Goal: Task Accomplishment & Management: Complete application form

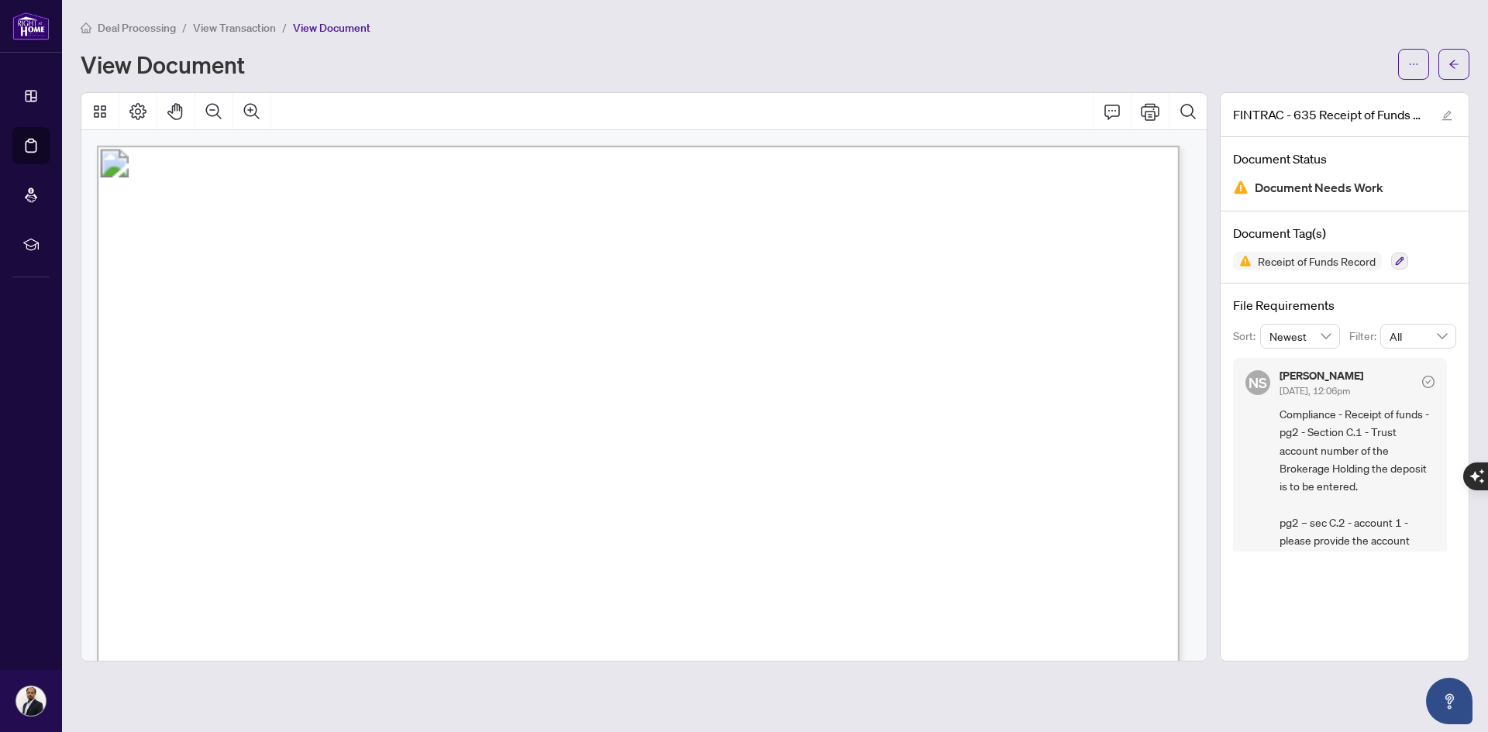
scroll to position [1473, 0]
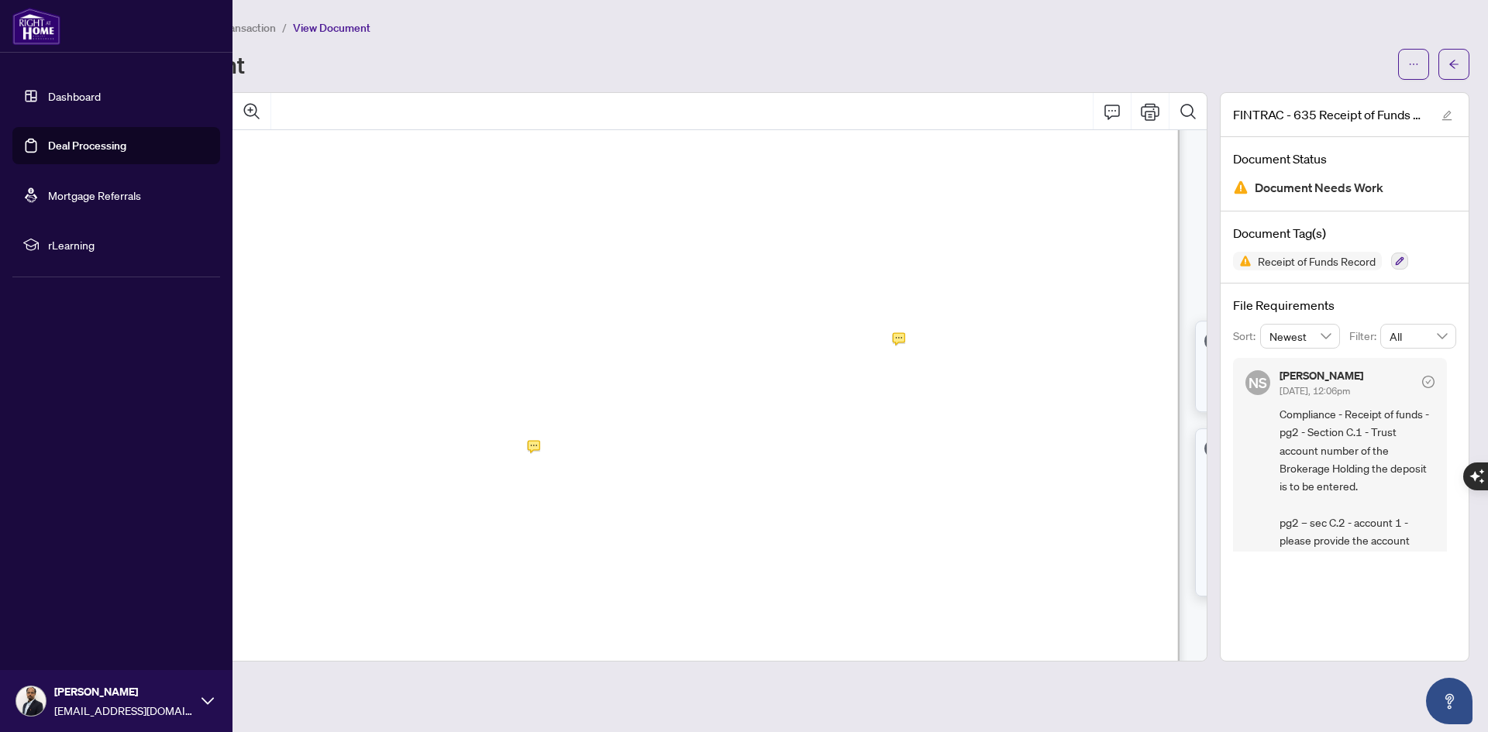
click at [48, 145] on link "Deal Processing" at bounding box center [87, 146] width 78 height 14
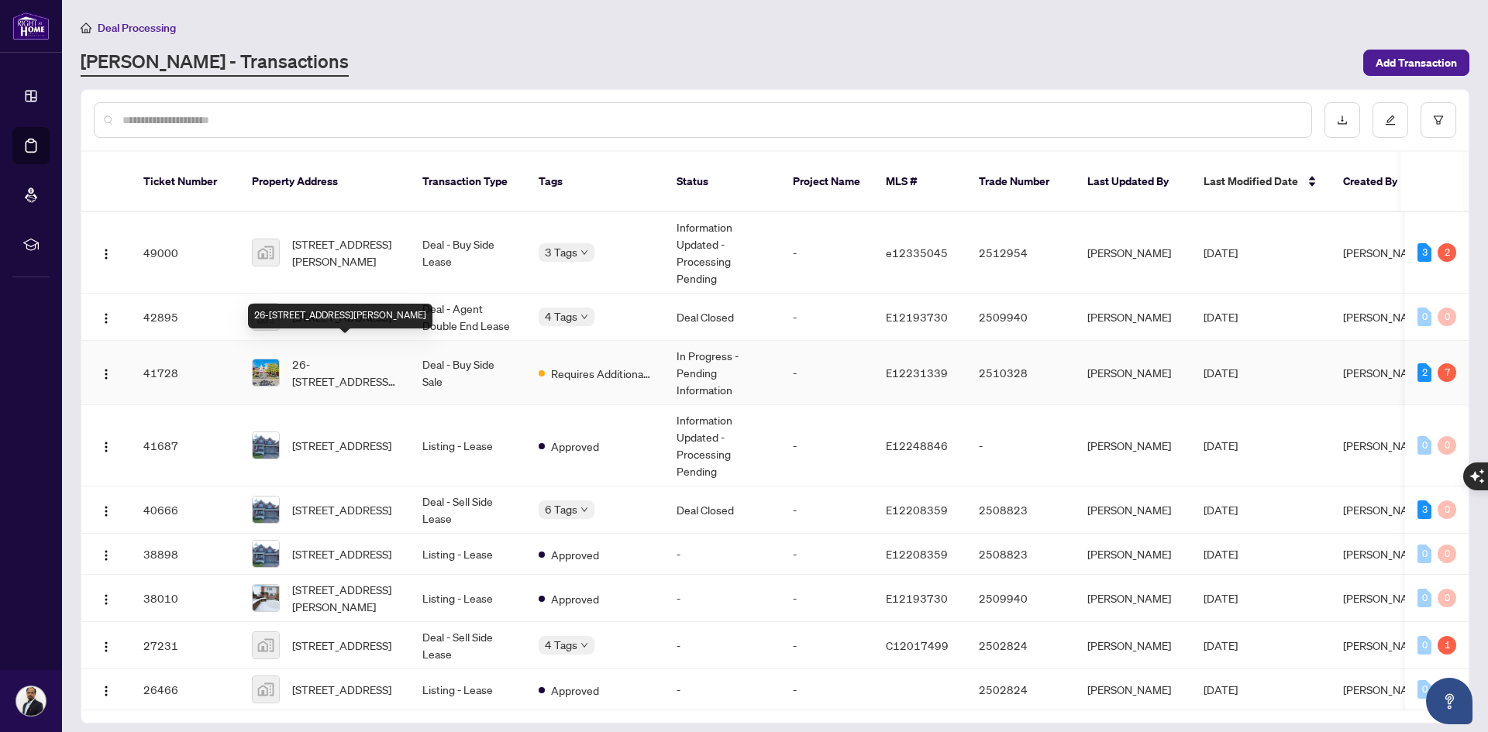
click at [353, 356] on span "26-[STREET_ADDRESS][PERSON_NAME]" at bounding box center [344, 373] width 105 height 34
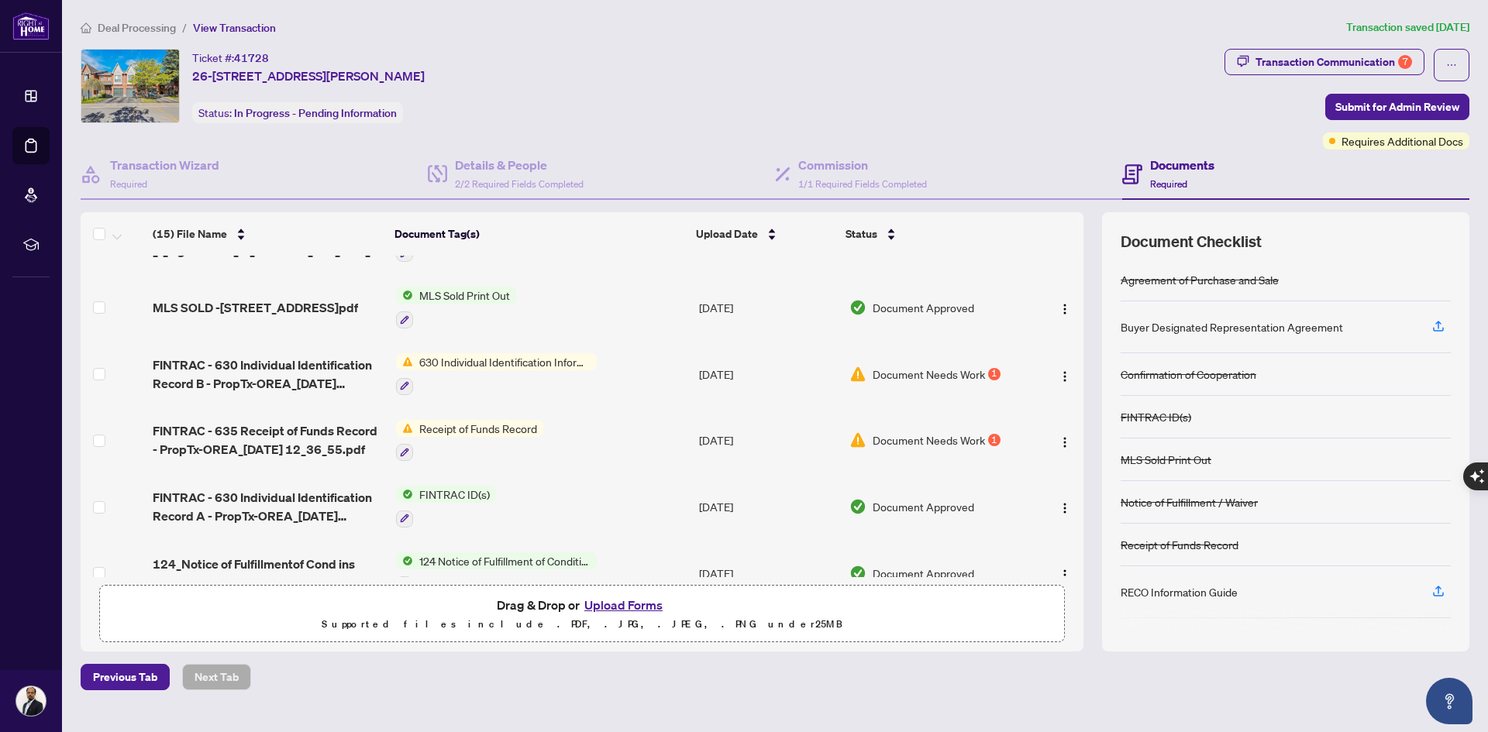
scroll to position [233, 0]
click at [608, 608] on button "Upload Forms" at bounding box center [624, 605] width 88 height 20
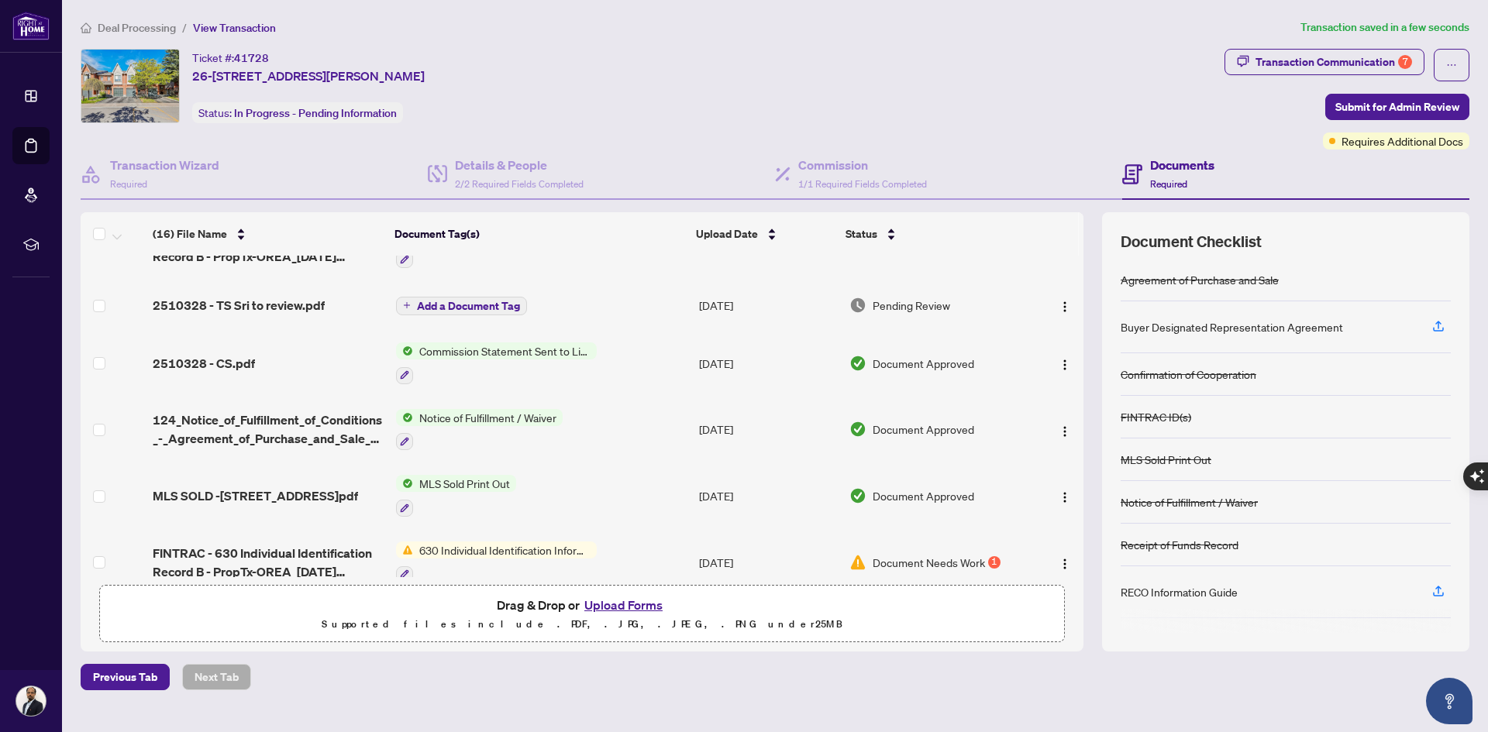
scroll to position [0, 0]
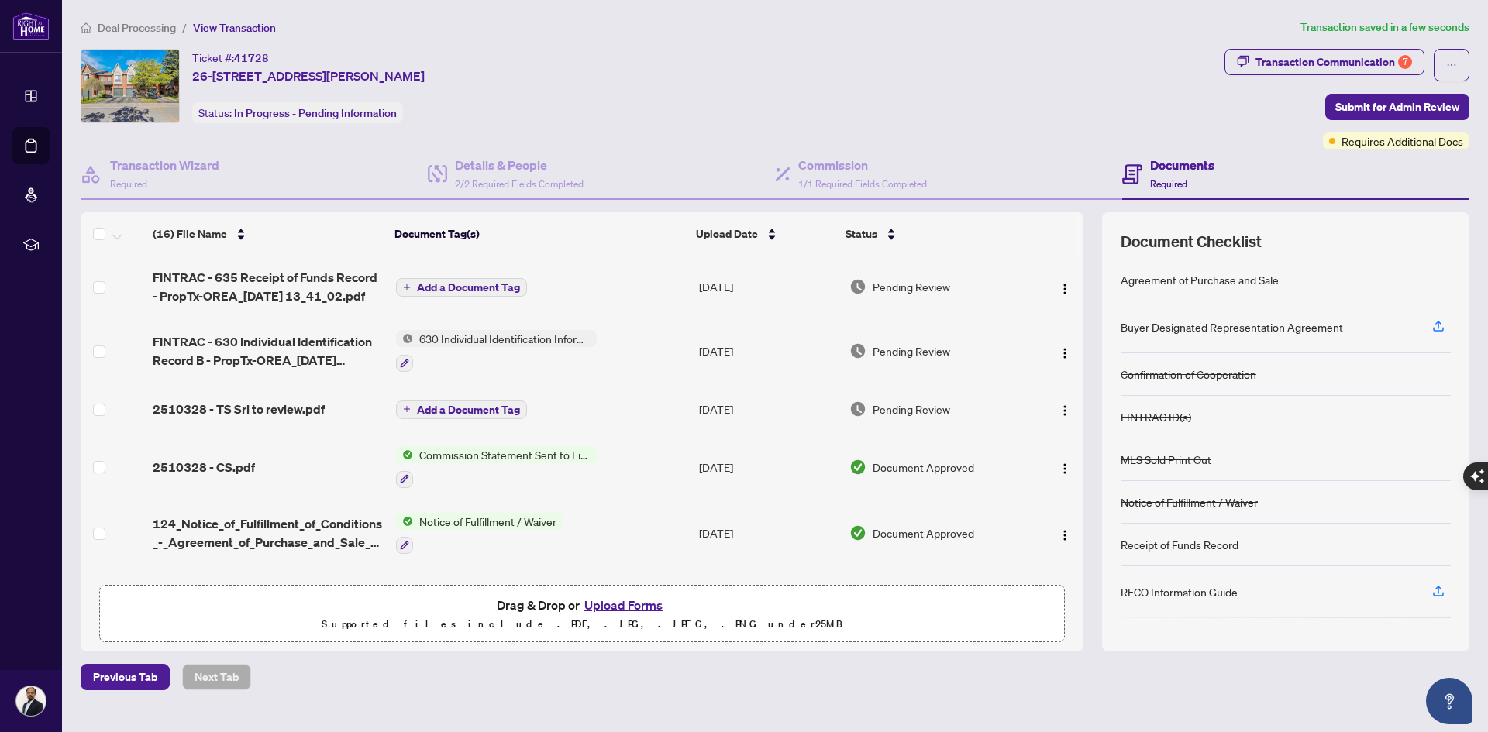
click at [477, 297] on td "Add a Document Tag" at bounding box center [541, 287] width 303 height 62
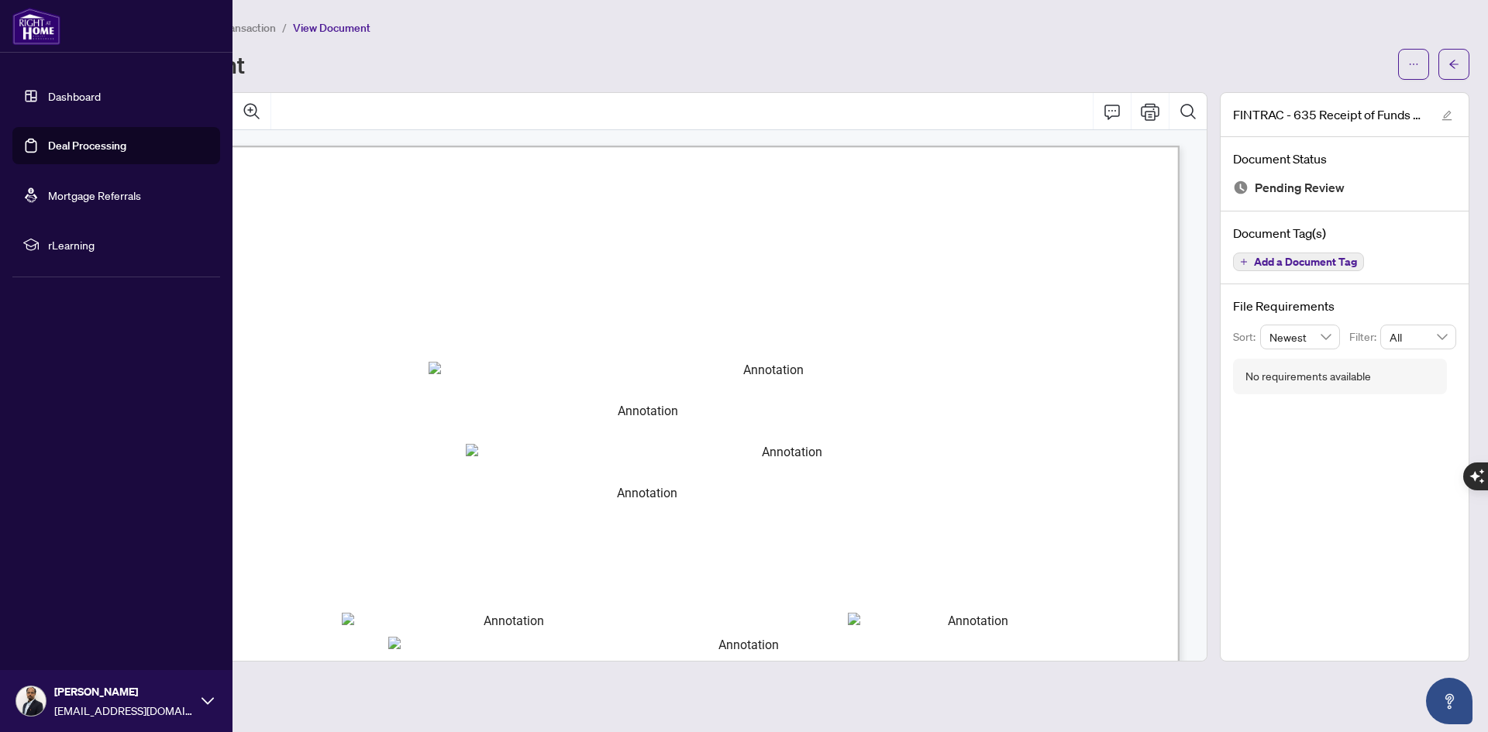
click at [75, 146] on link "Deal Processing" at bounding box center [87, 146] width 78 height 14
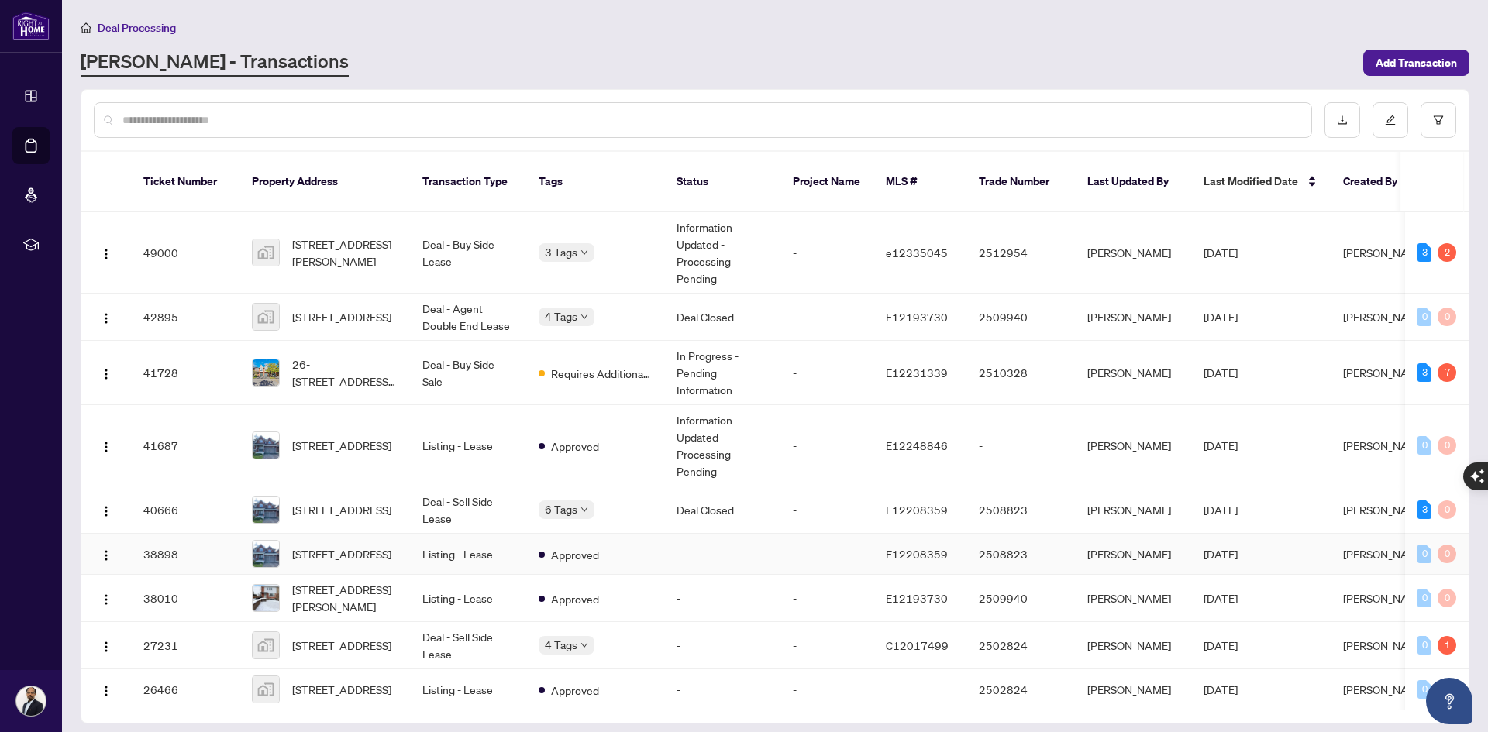
scroll to position [12, 0]
click at [344, 356] on span "26-[STREET_ADDRESS][PERSON_NAME]" at bounding box center [344, 373] width 105 height 34
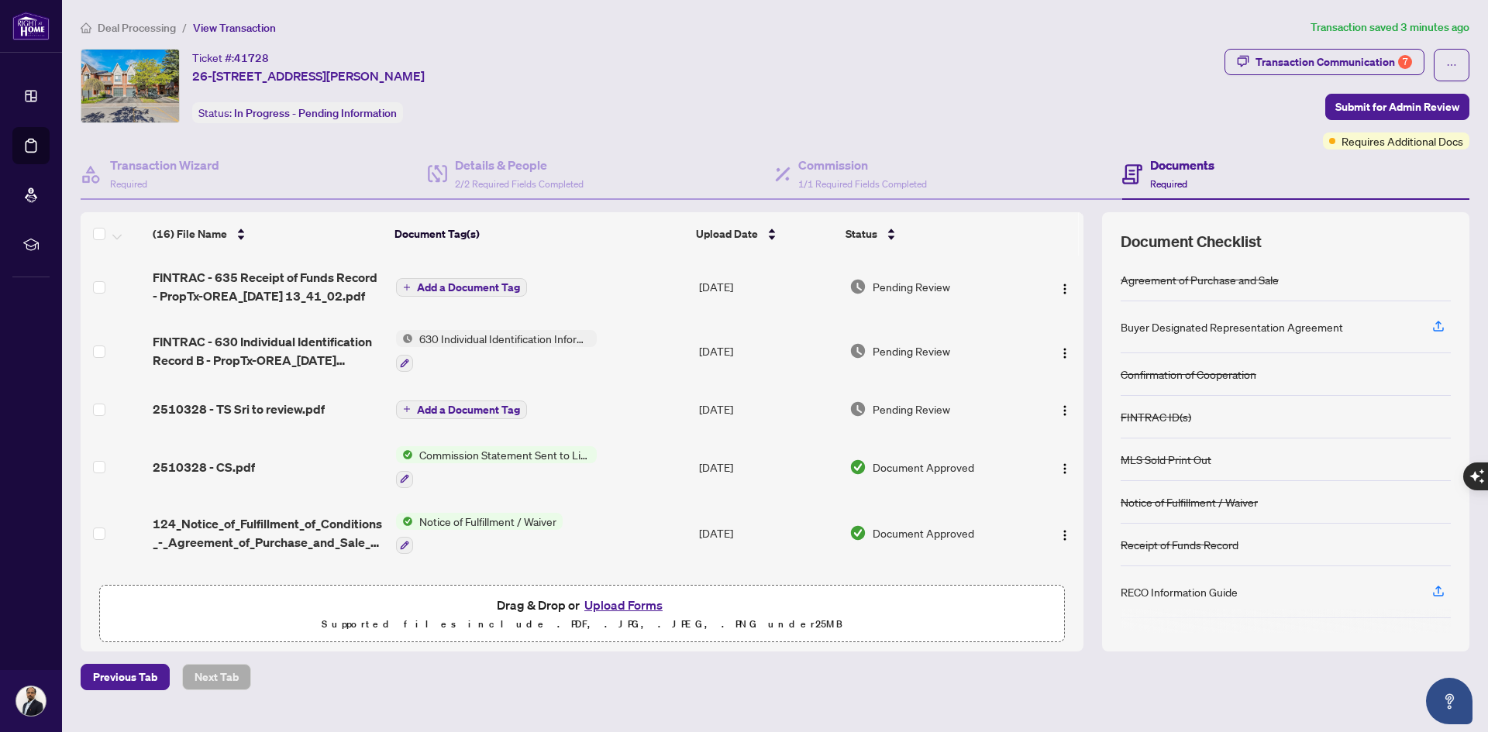
click at [451, 294] on button "Add a Document Tag" at bounding box center [461, 287] width 131 height 19
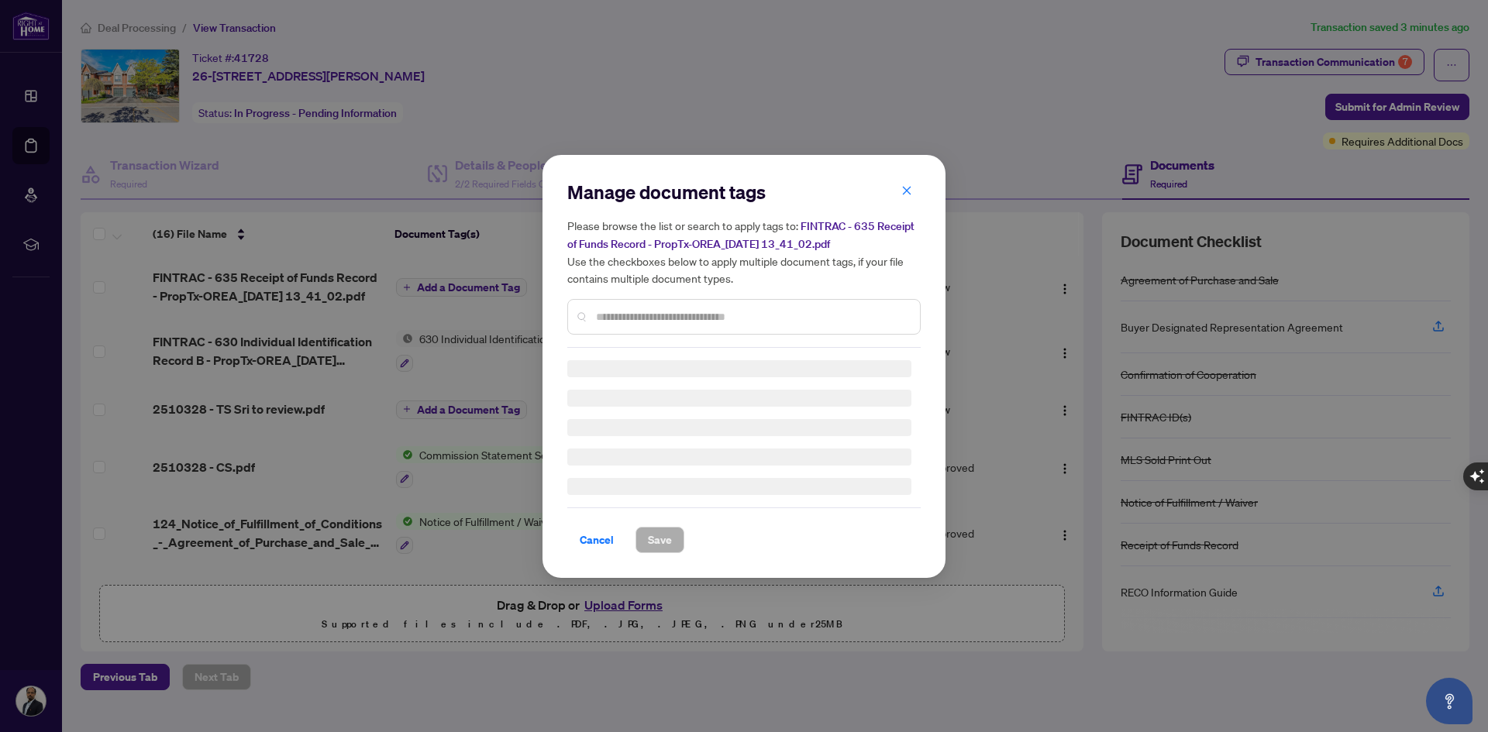
click at [668, 325] on div "Manage document tags Please browse the list or search to apply tags to: FINTRAC…" at bounding box center [743, 367] width 353 height 374
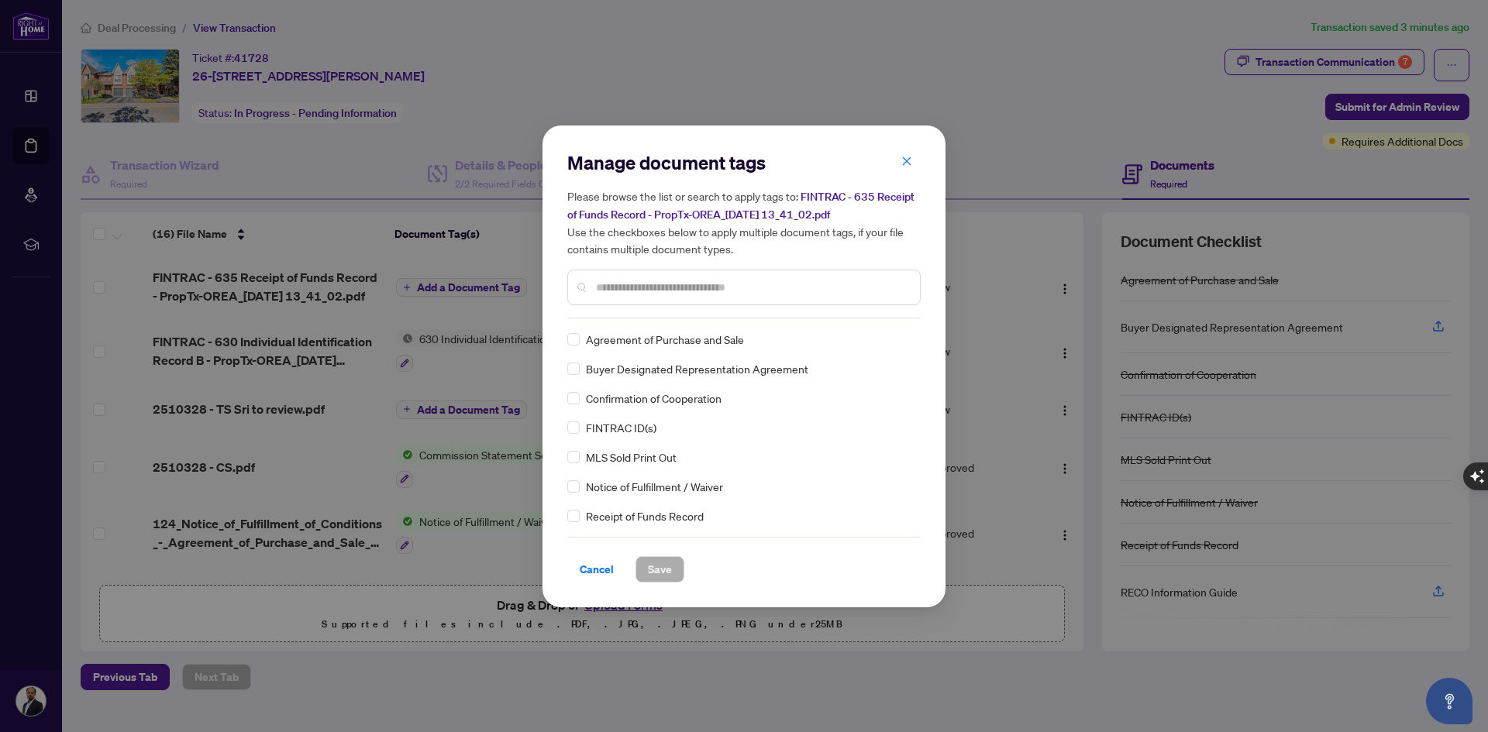
click at [637, 285] on input "text" at bounding box center [752, 287] width 312 height 17
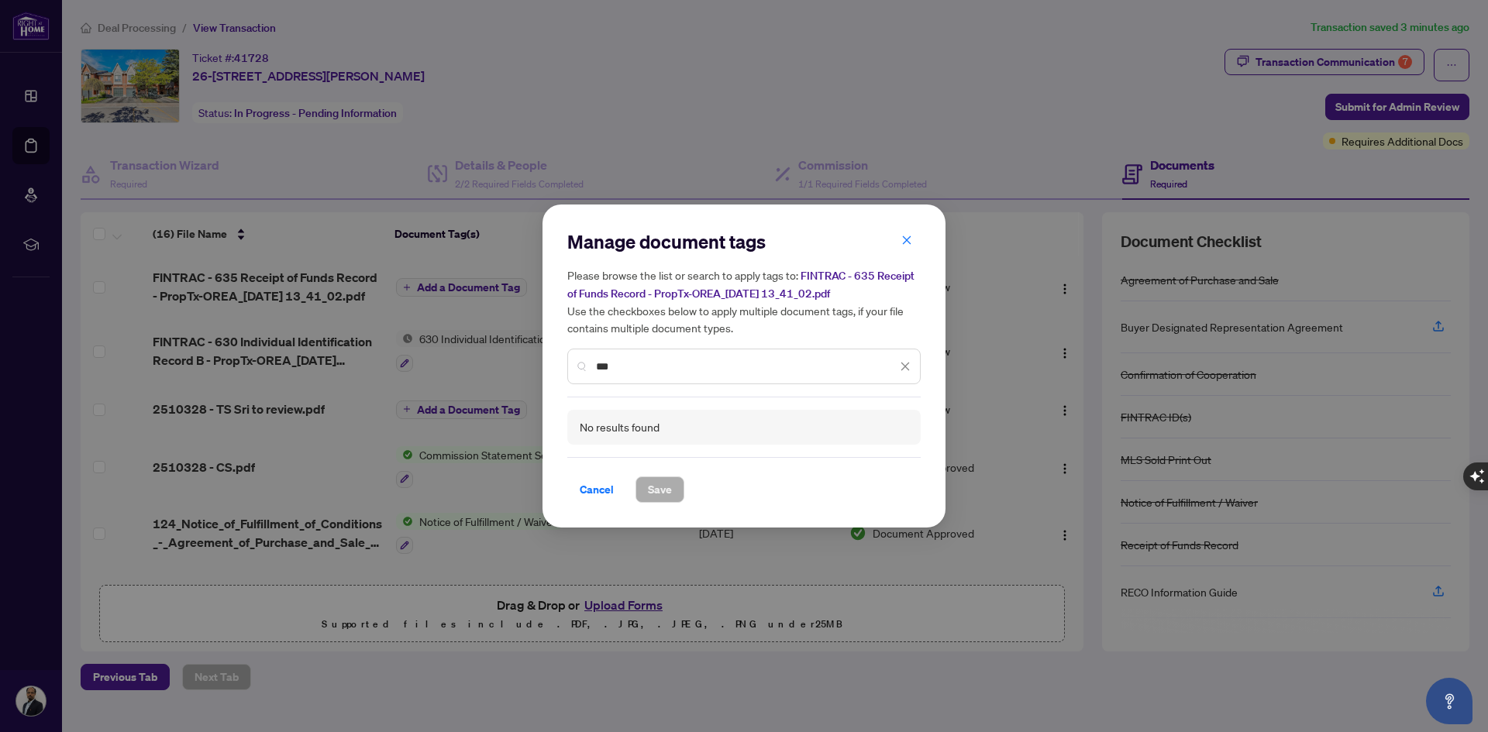
click at [622, 359] on input "***" at bounding box center [746, 366] width 301 height 17
type input "*"
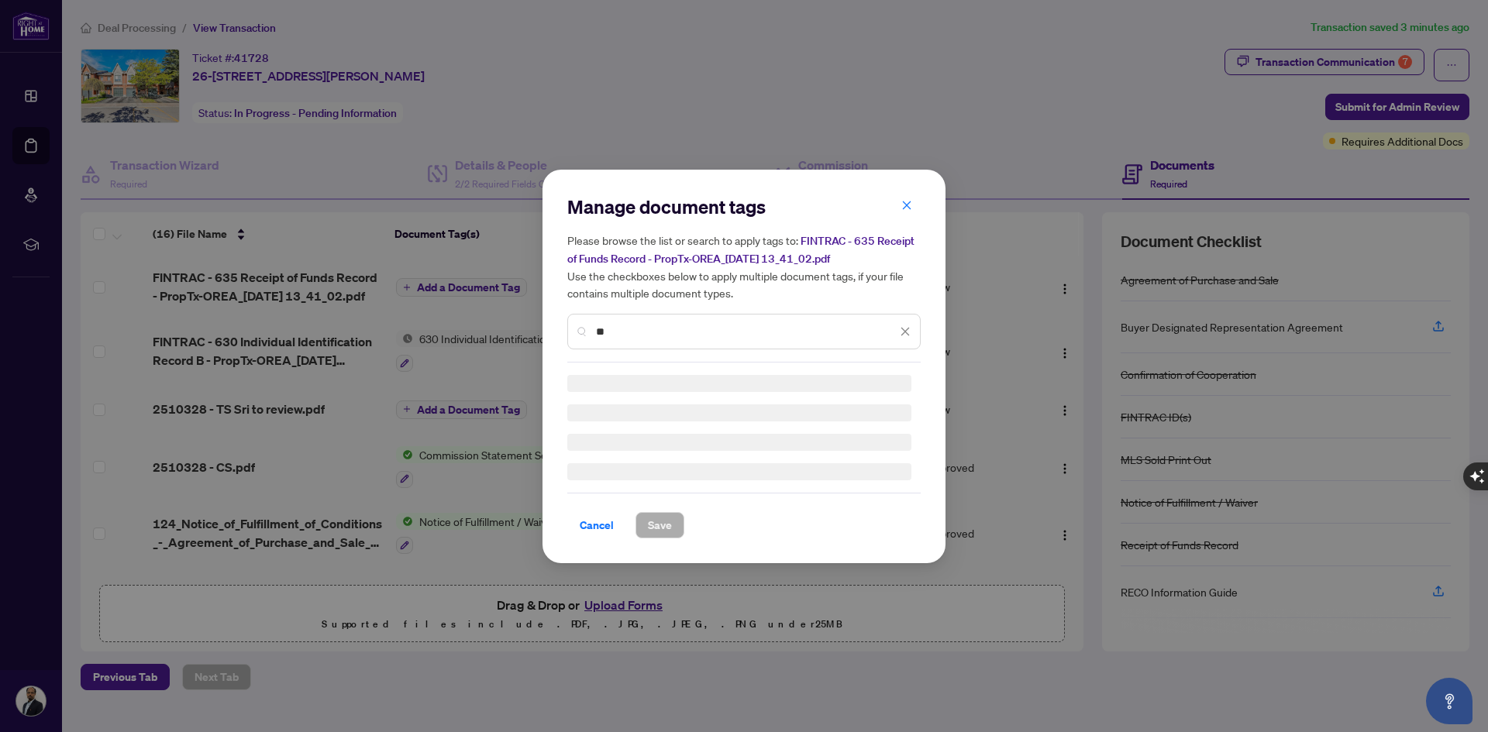
type input "*"
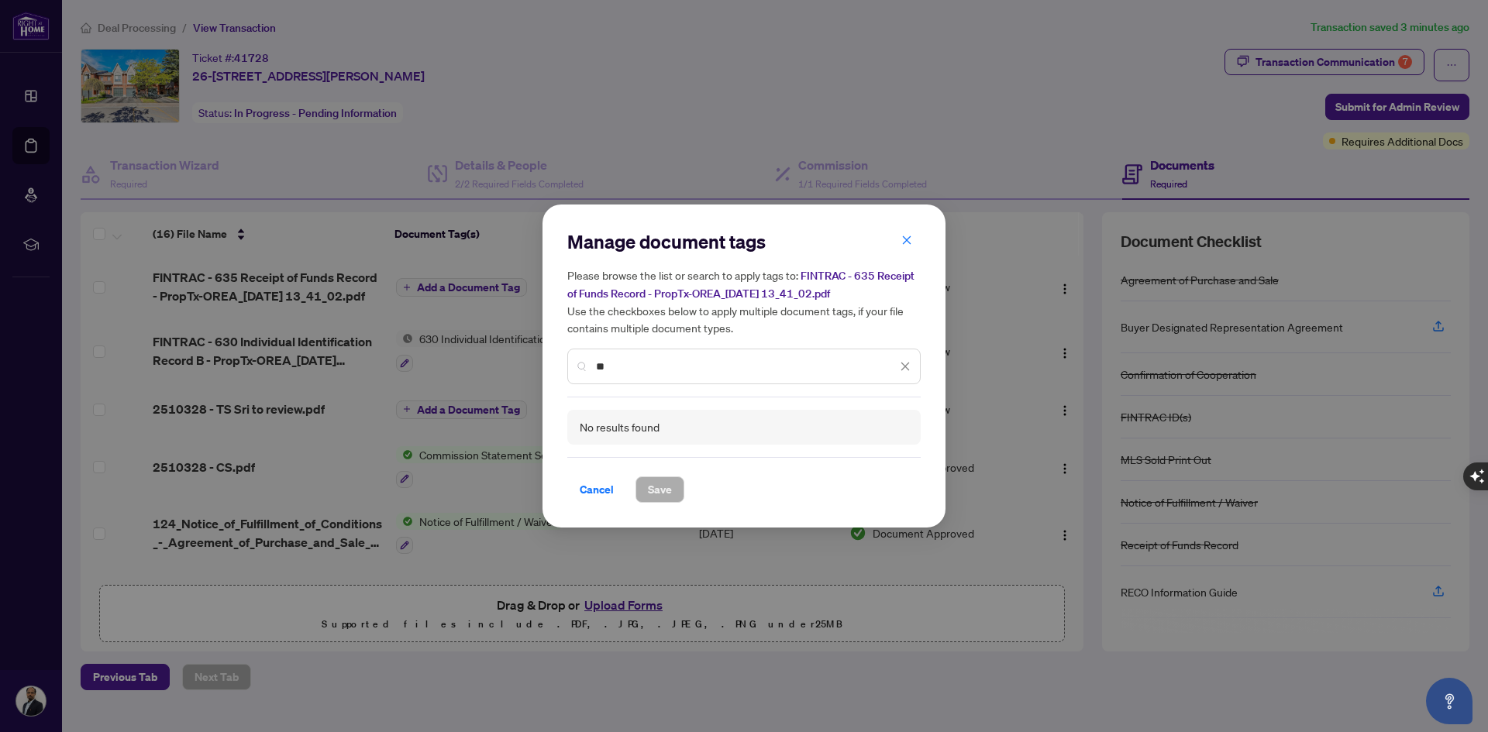
type input "*"
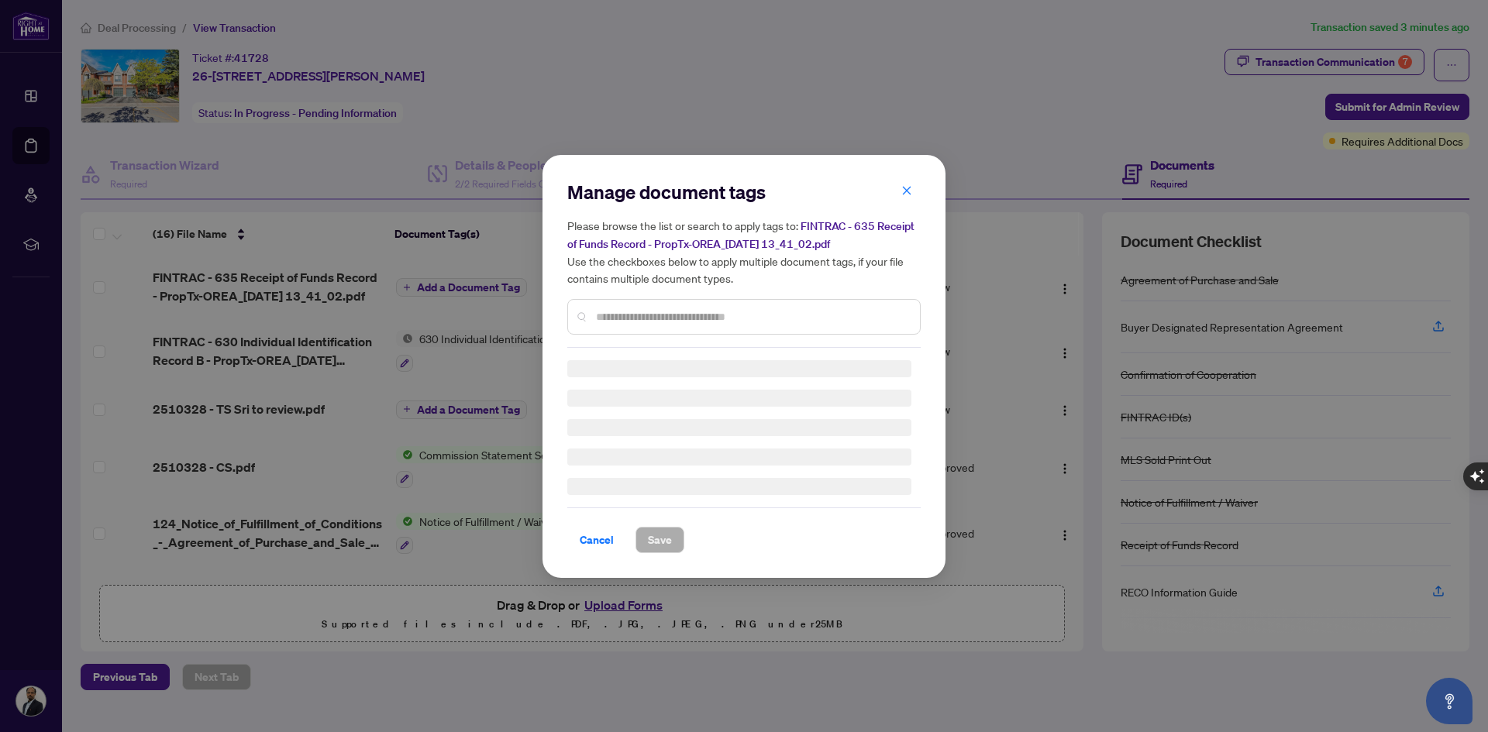
click at [915, 217] on h5 "Please browse the list or search to apply tags to: FINTRAC - 635 Receipt of Fun…" at bounding box center [743, 252] width 353 height 70
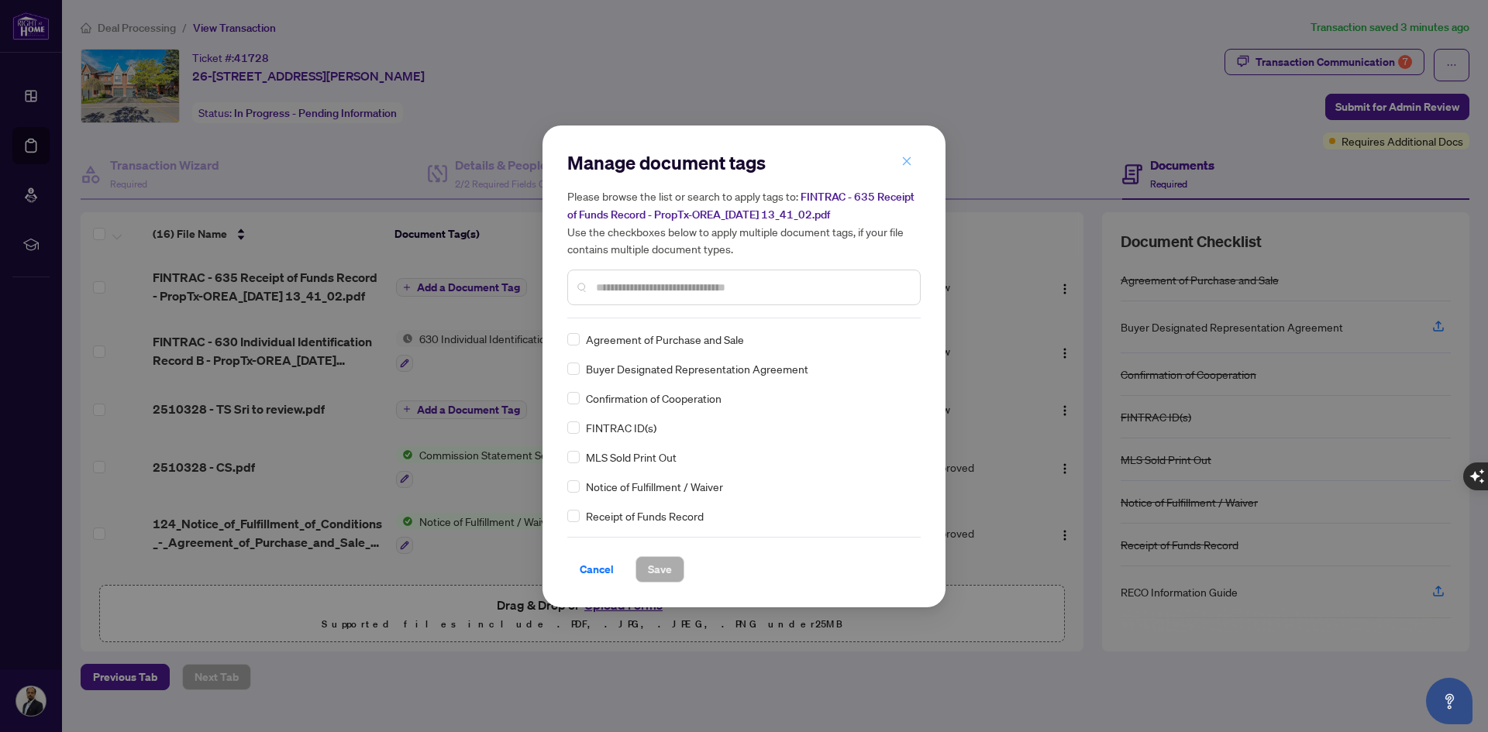
click at [911, 157] on icon "close" at bounding box center [906, 161] width 11 height 11
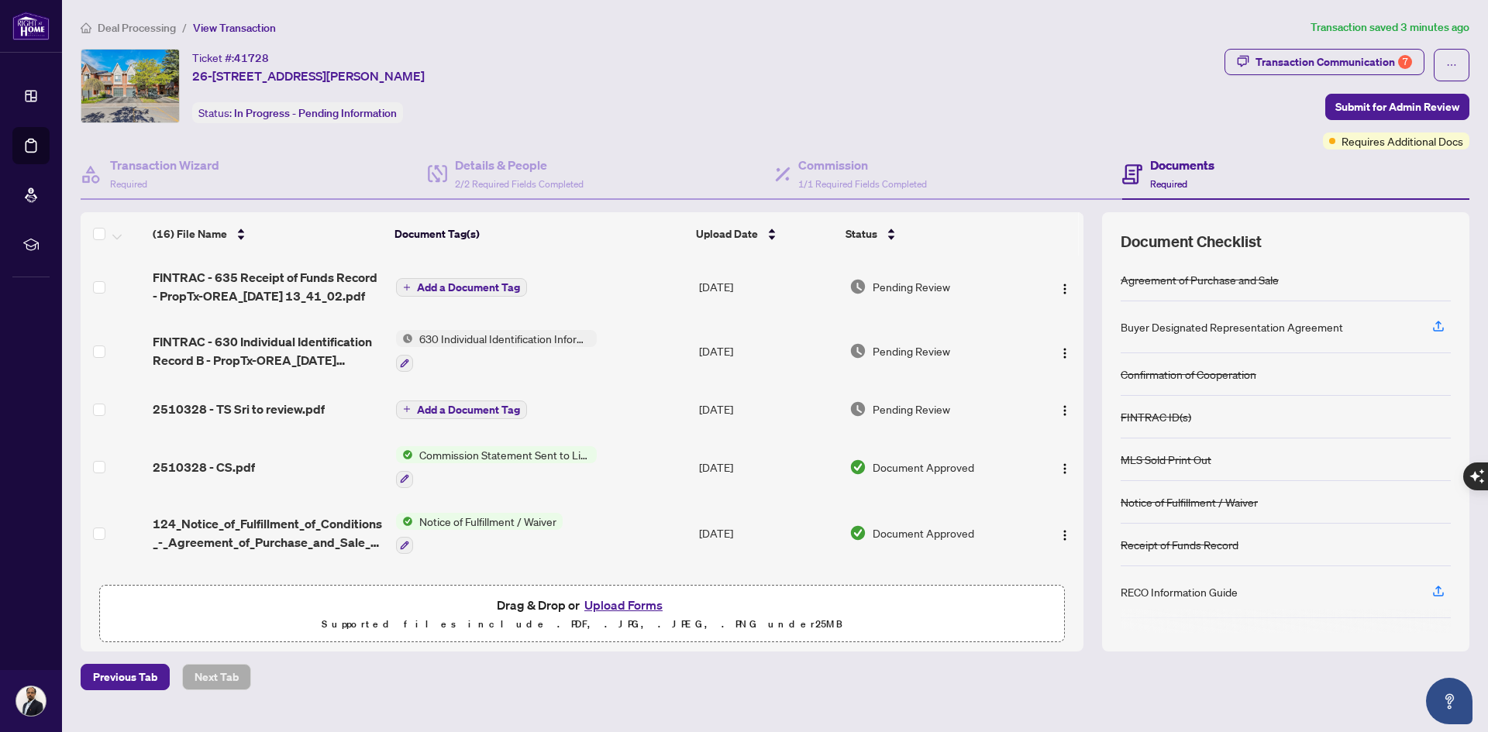
click at [491, 289] on span "Add a Document Tag" at bounding box center [468, 287] width 103 height 11
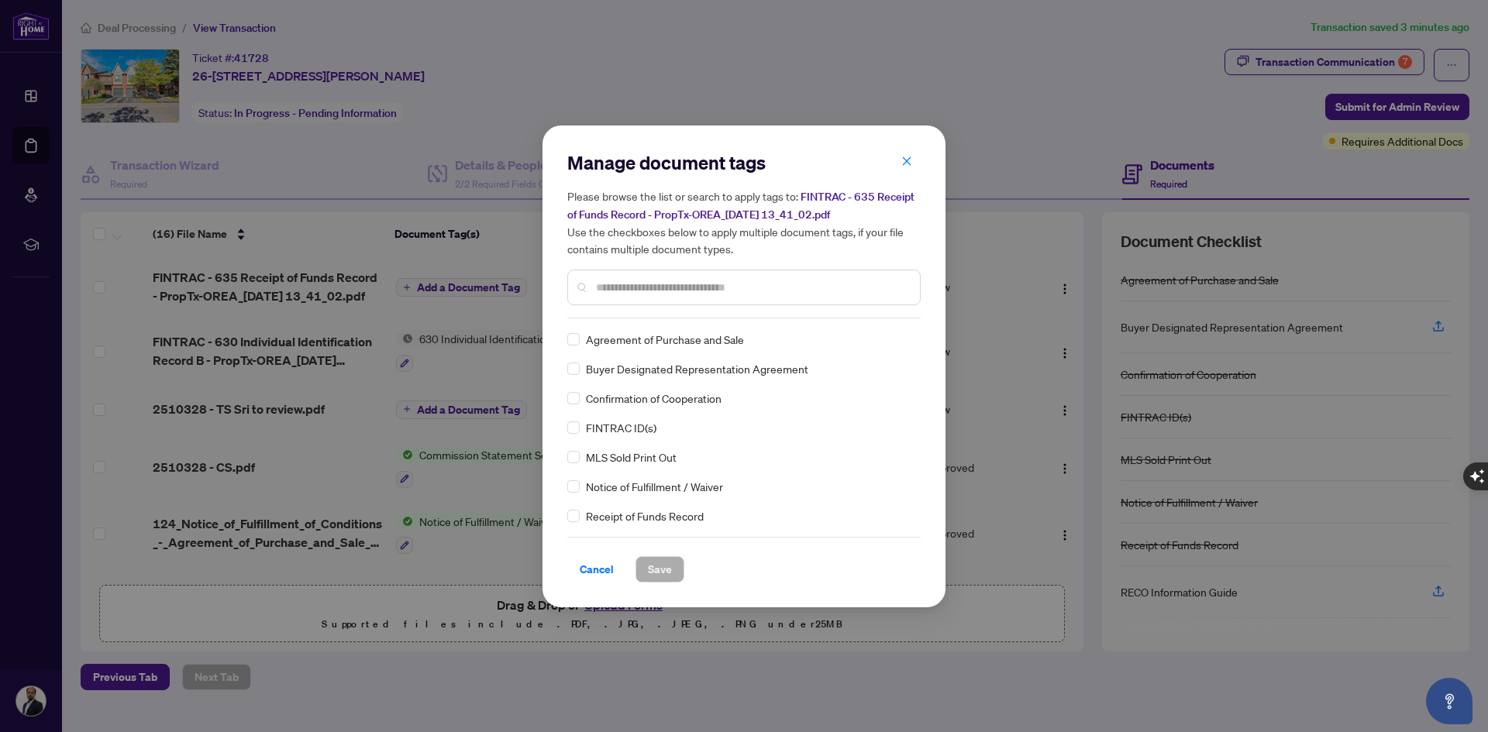
click at [608, 283] on input "text" at bounding box center [752, 287] width 312 height 17
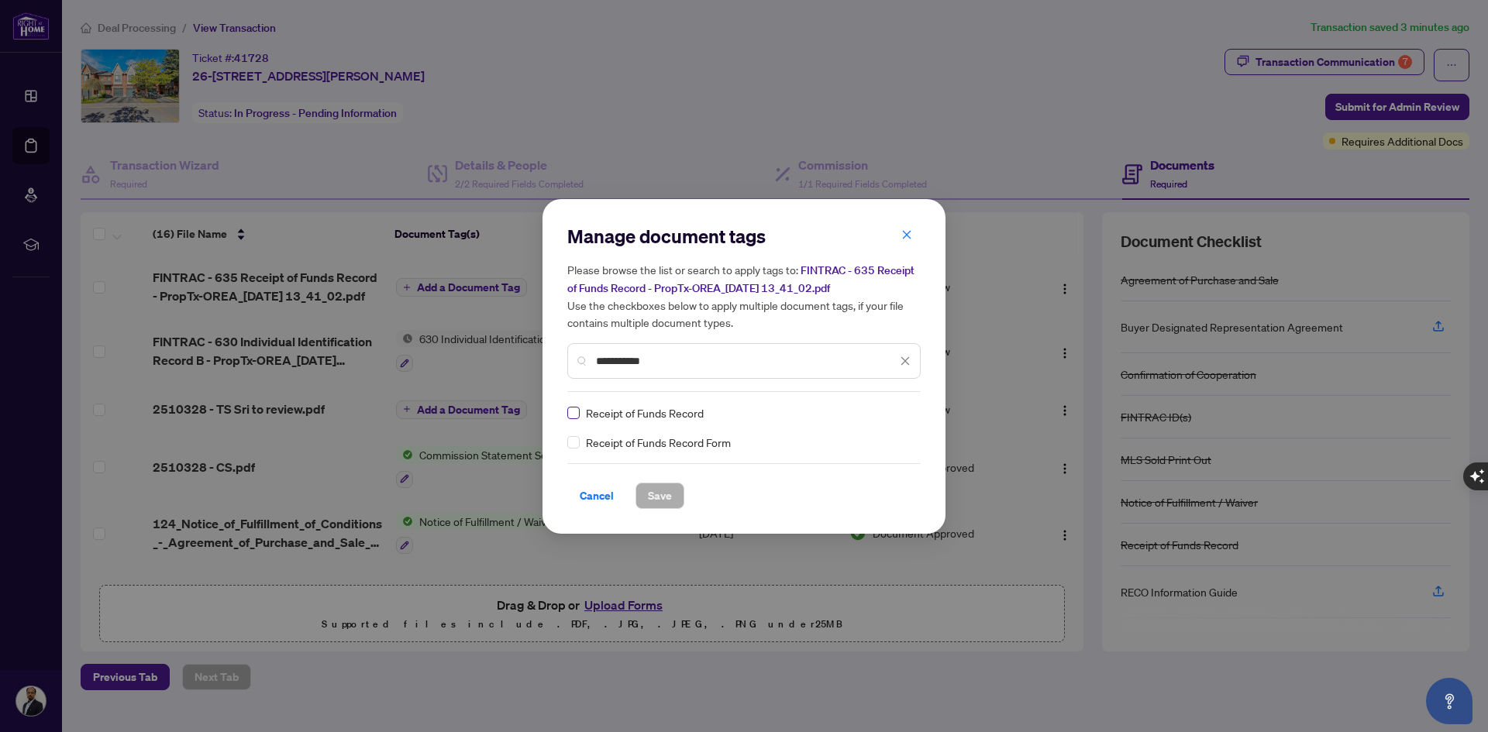
type input "**********"
click at [668, 493] on span "Save" at bounding box center [660, 496] width 24 height 25
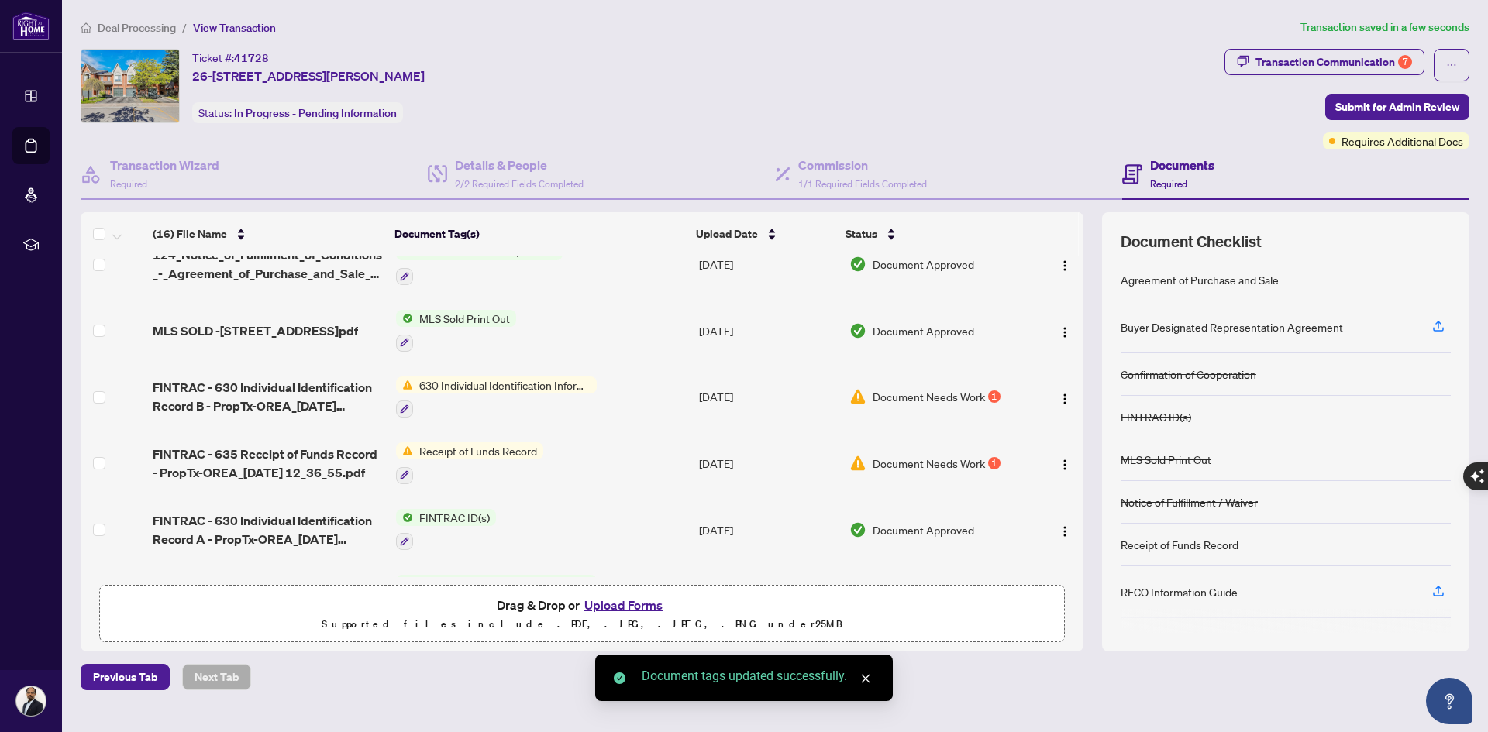
scroll to position [310, 0]
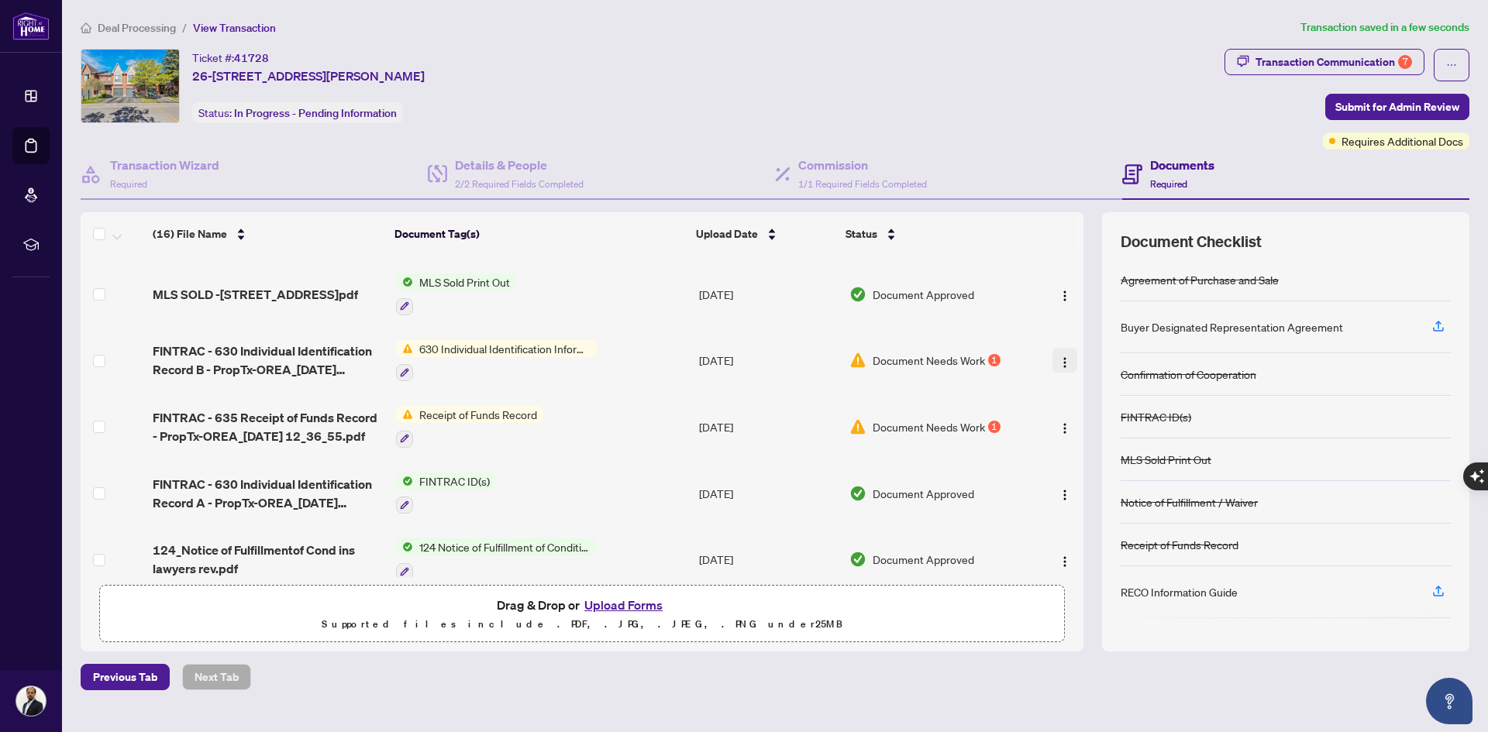
click at [1059, 357] on img "button" at bounding box center [1065, 363] width 12 height 12
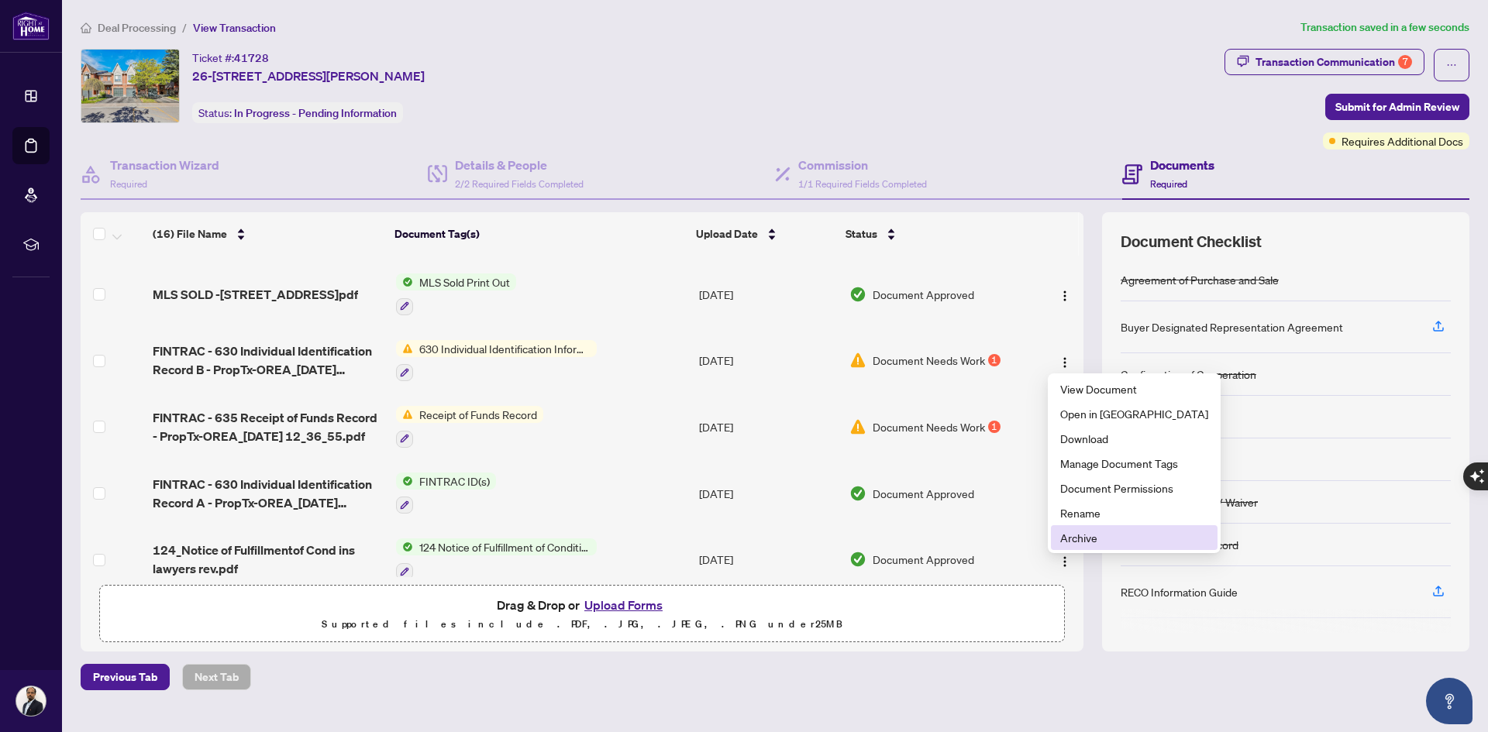
click at [1088, 541] on span "Archive" at bounding box center [1134, 537] width 148 height 17
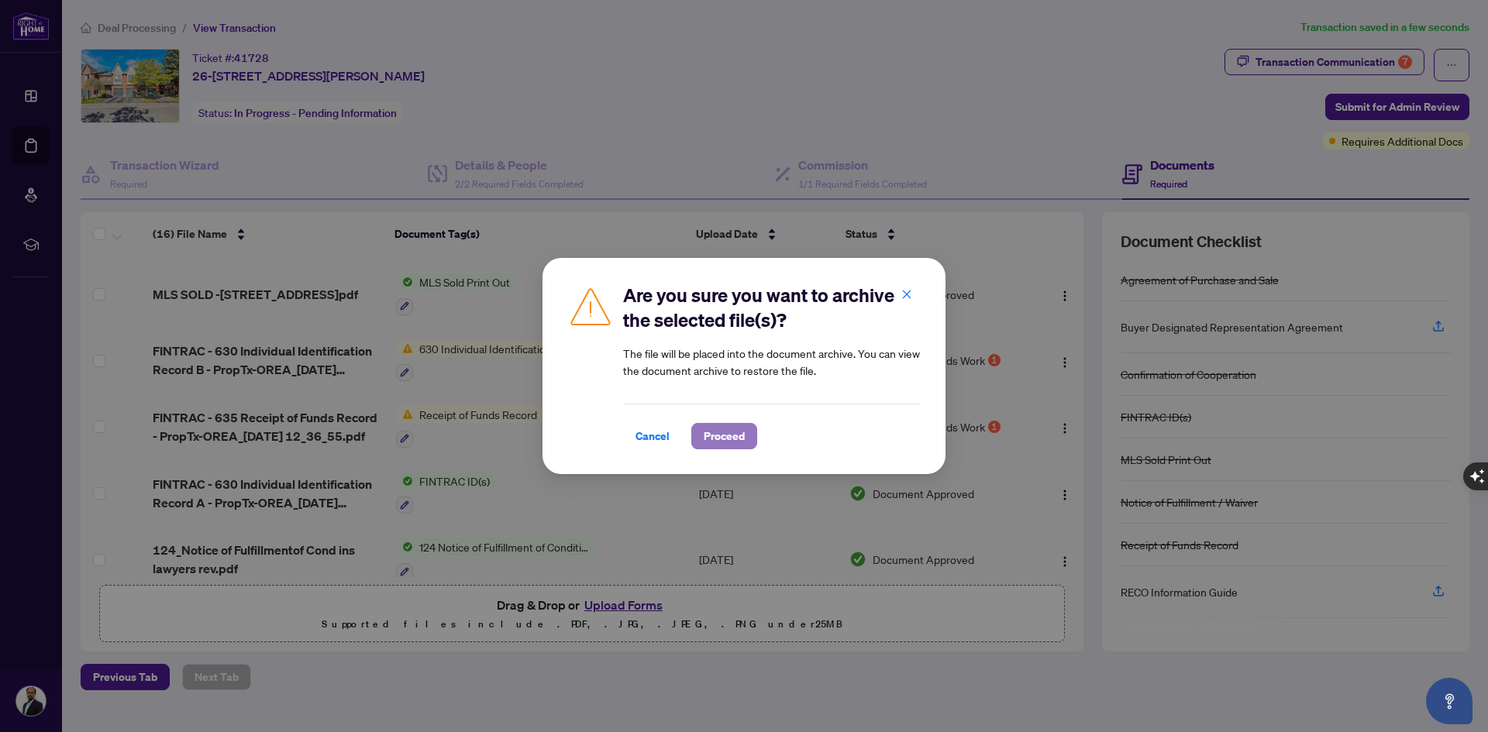
click at [707, 437] on span "Proceed" at bounding box center [724, 436] width 41 height 25
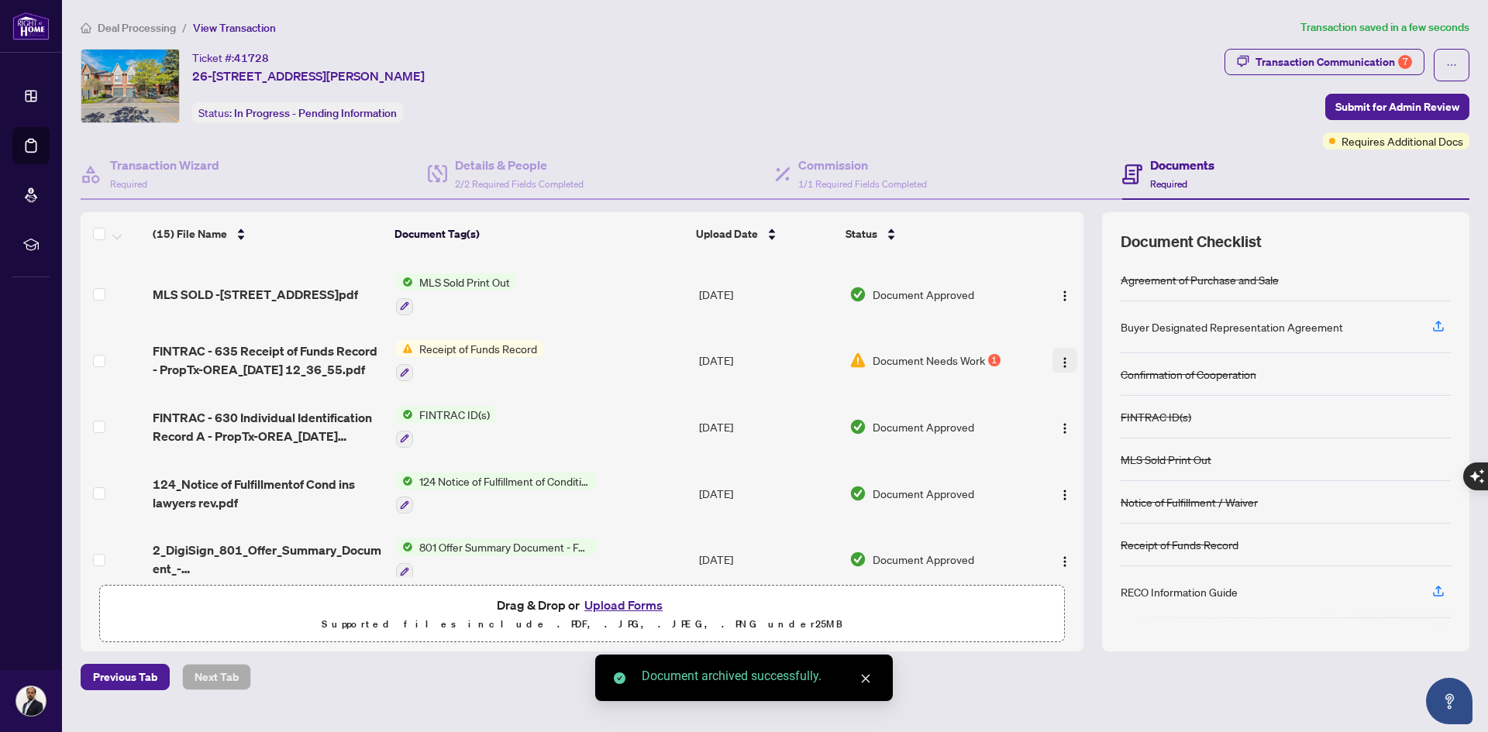
click at [1059, 357] on img "button" at bounding box center [1065, 363] width 12 height 12
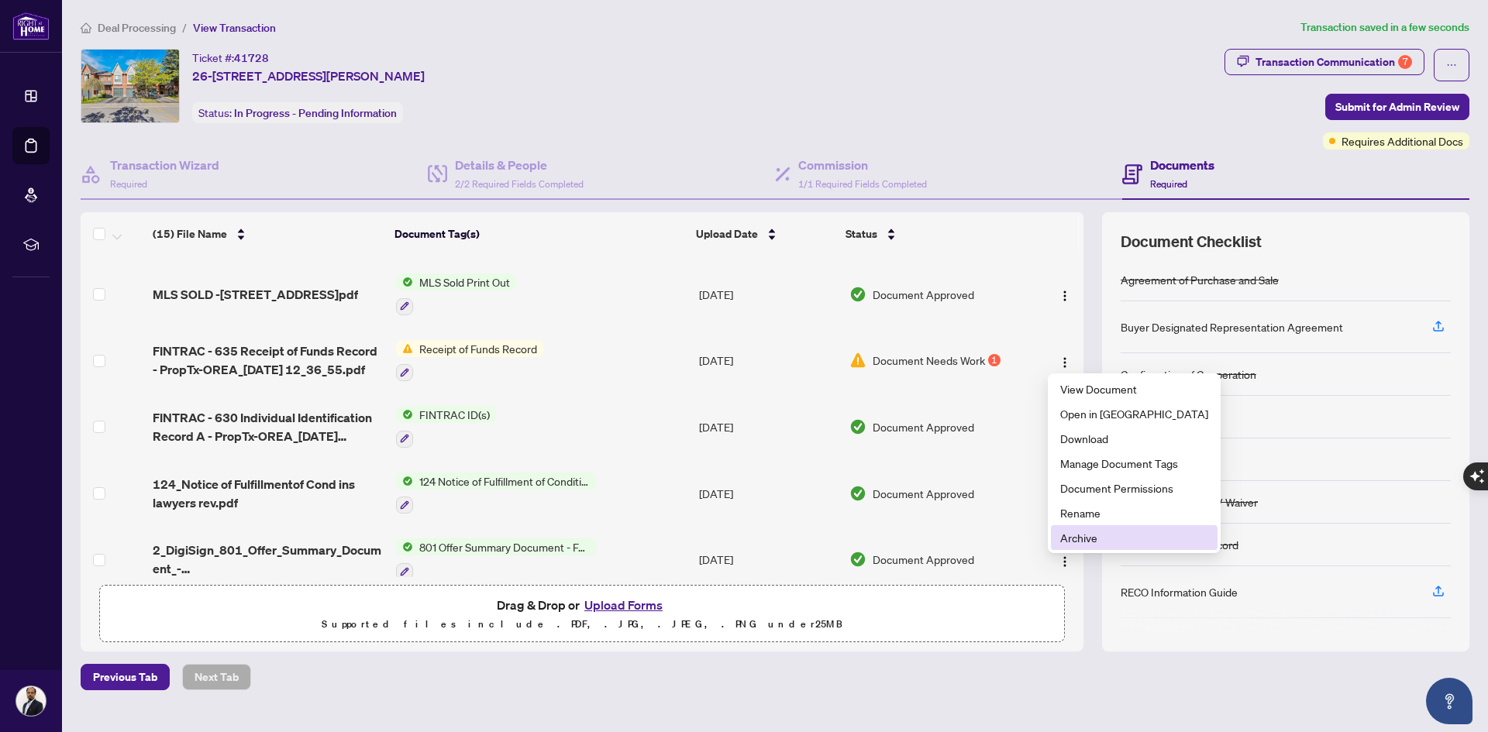
click at [1071, 530] on span "Archive" at bounding box center [1134, 537] width 148 height 17
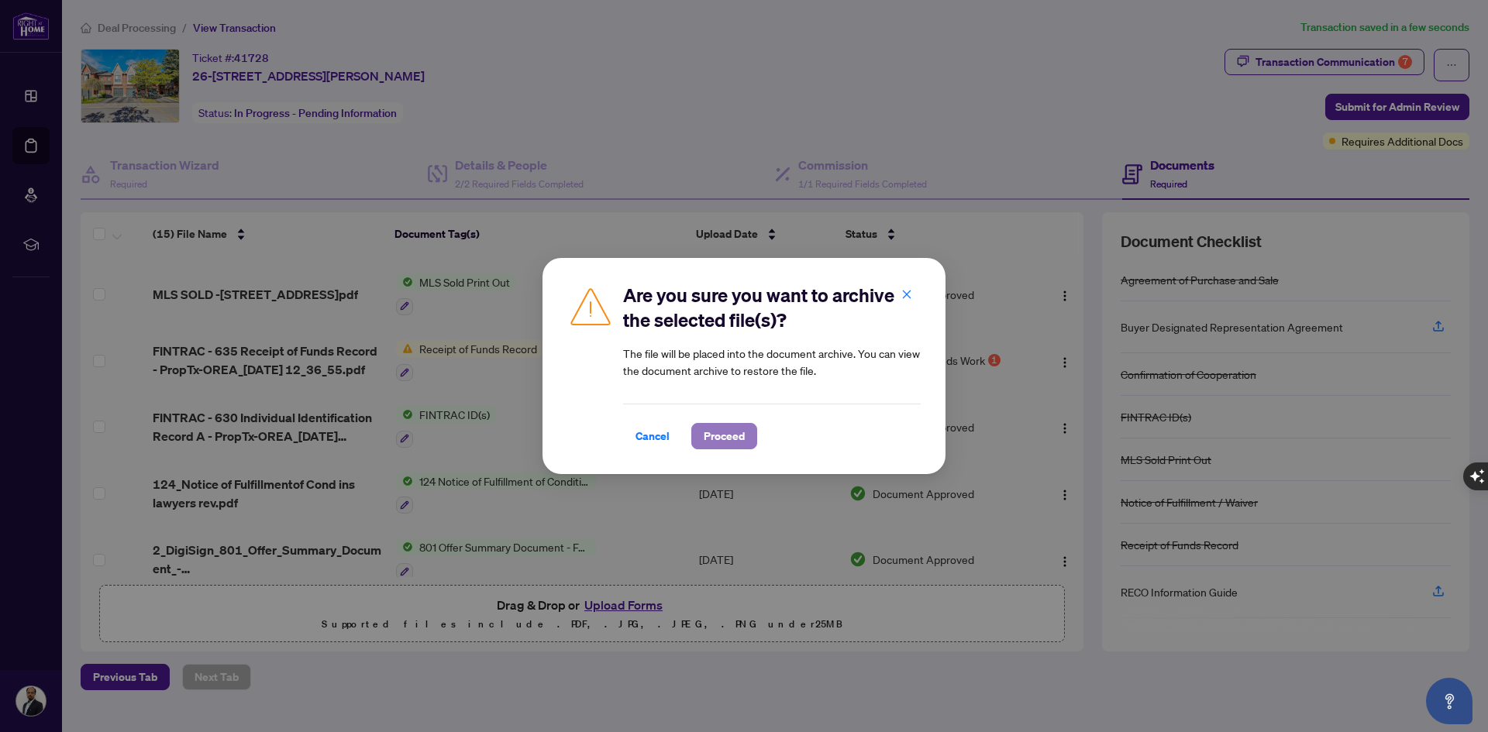
click at [725, 431] on span "Proceed" at bounding box center [724, 436] width 41 height 25
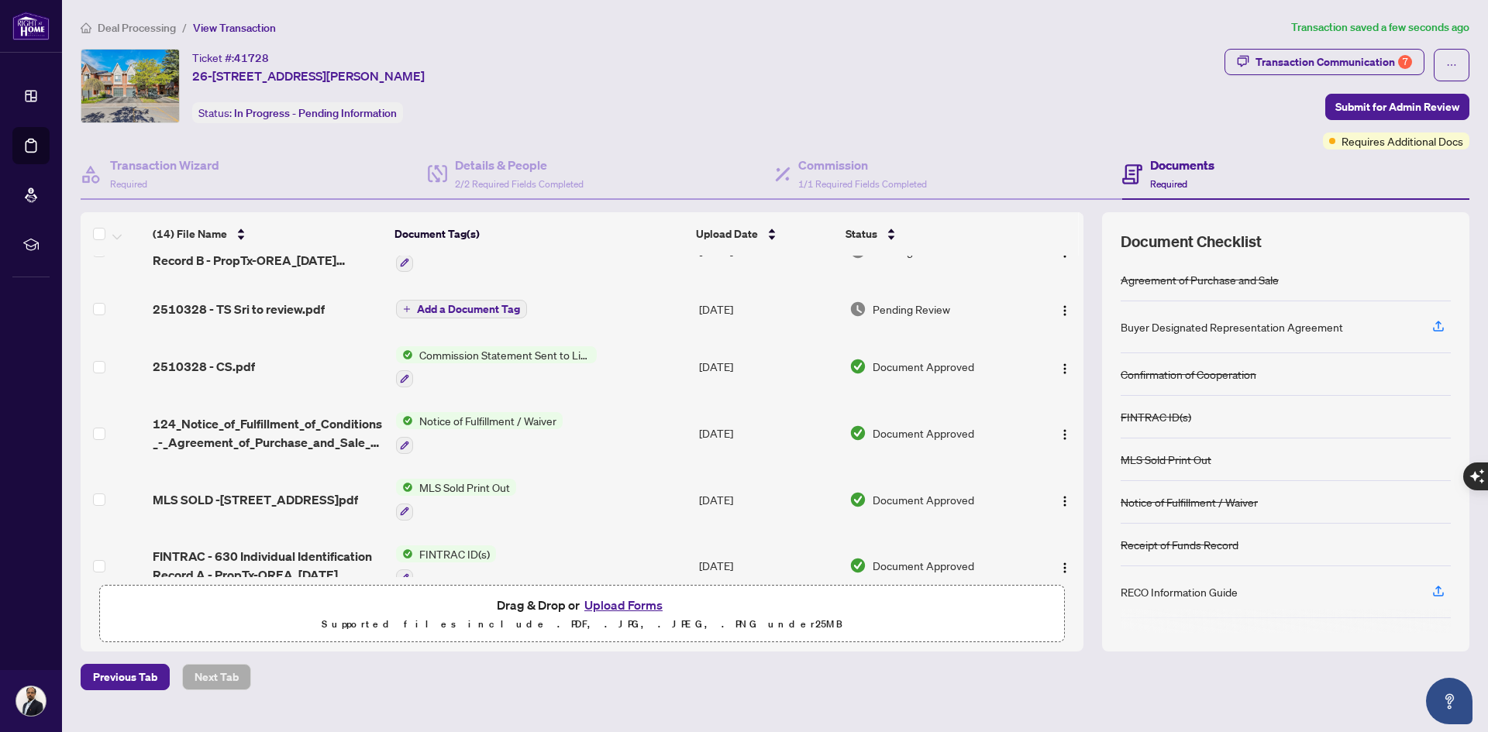
scroll to position [78, 0]
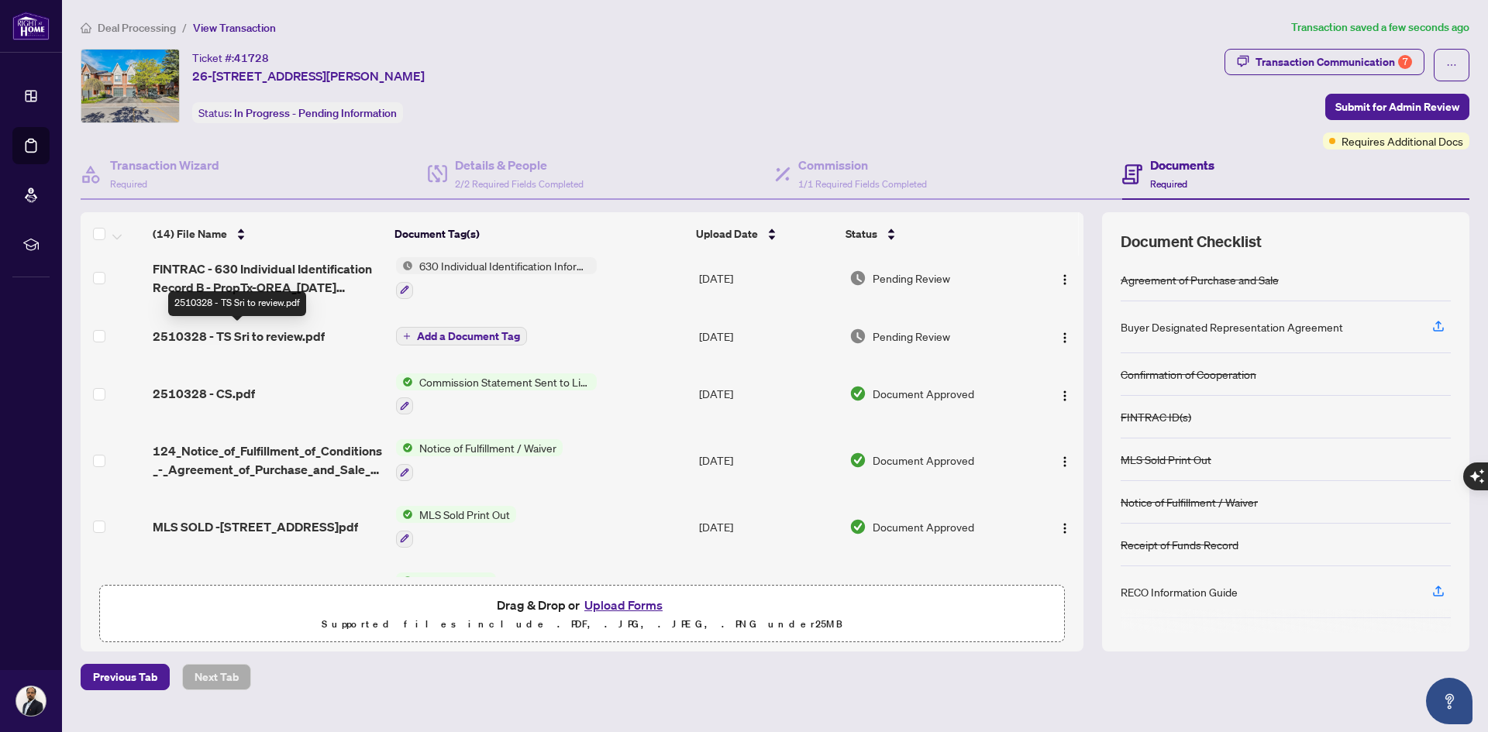
click at [295, 328] on span "2510328 - TS Sri to review.pdf" at bounding box center [239, 336] width 172 height 19
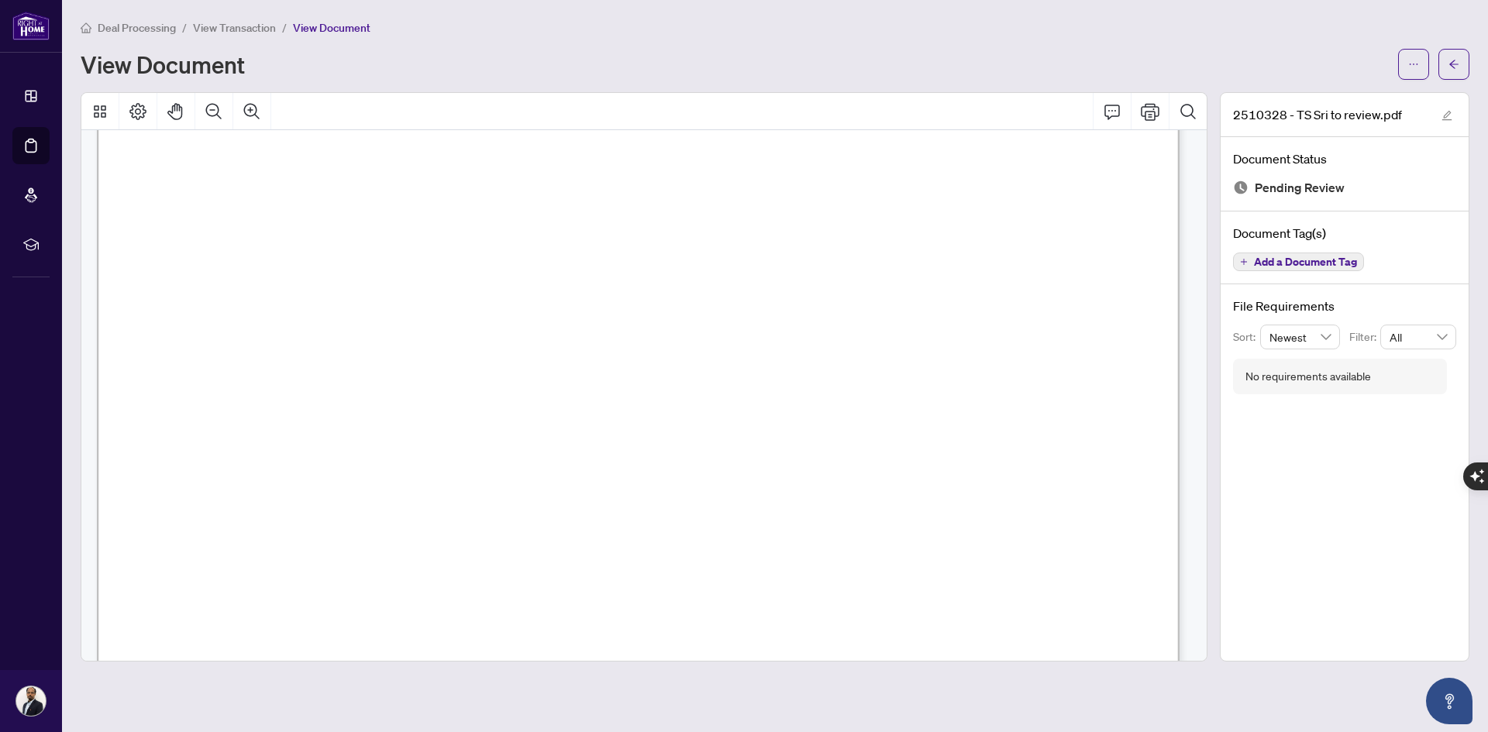
scroll to position [388, 0]
click at [1415, 59] on icon "ellipsis" at bounding box center [1413, 64] width 11 height 11
click at [1352, 103] on span "Download" at bounding box center [1358, 97] width 118 height 17
click at [951, 47] on div "Deal Processing / View Transaction / View Document View Document" at bounding box center [775, 49] width 1389 height 61
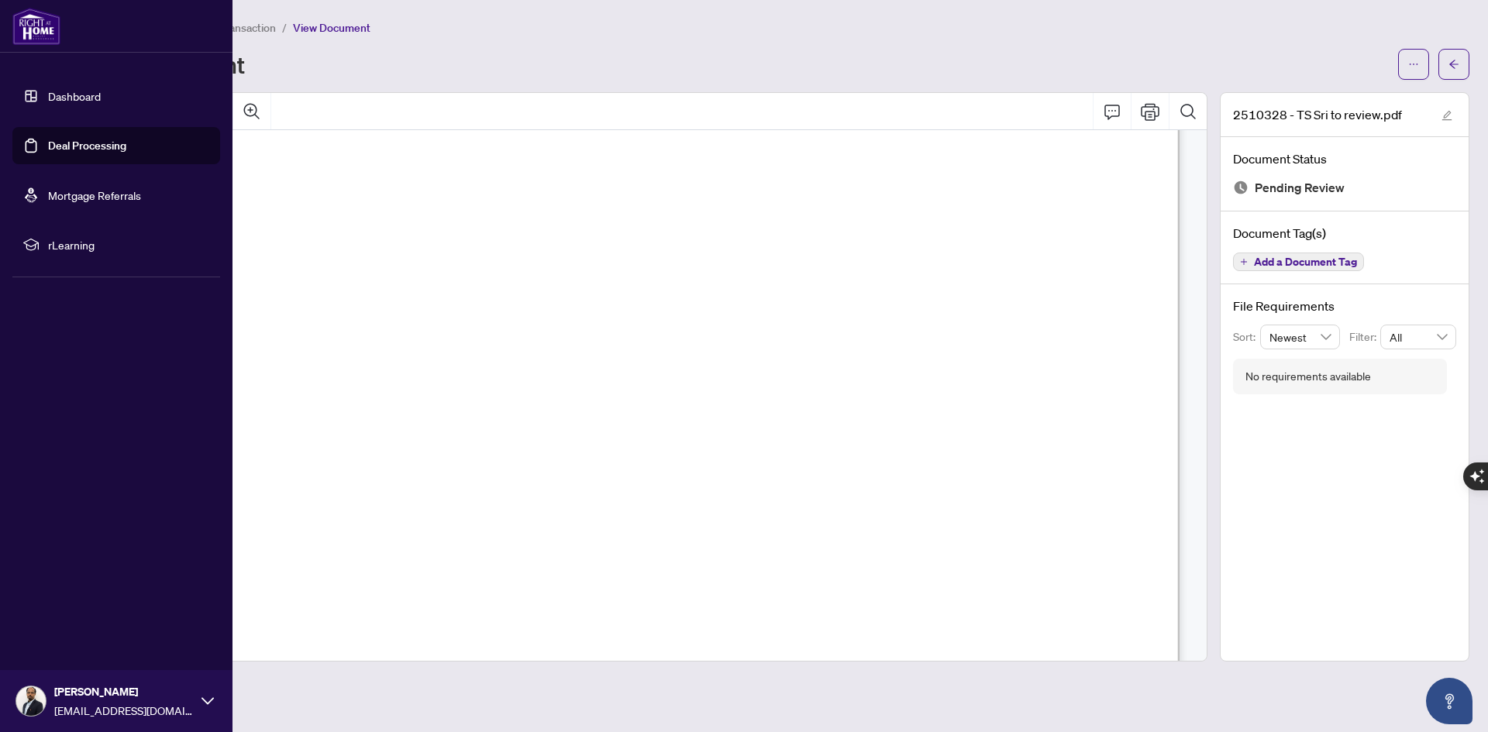
click at [111, 145] on link "Deal Processing" at bounding box center [87, 146] width 78 height 14
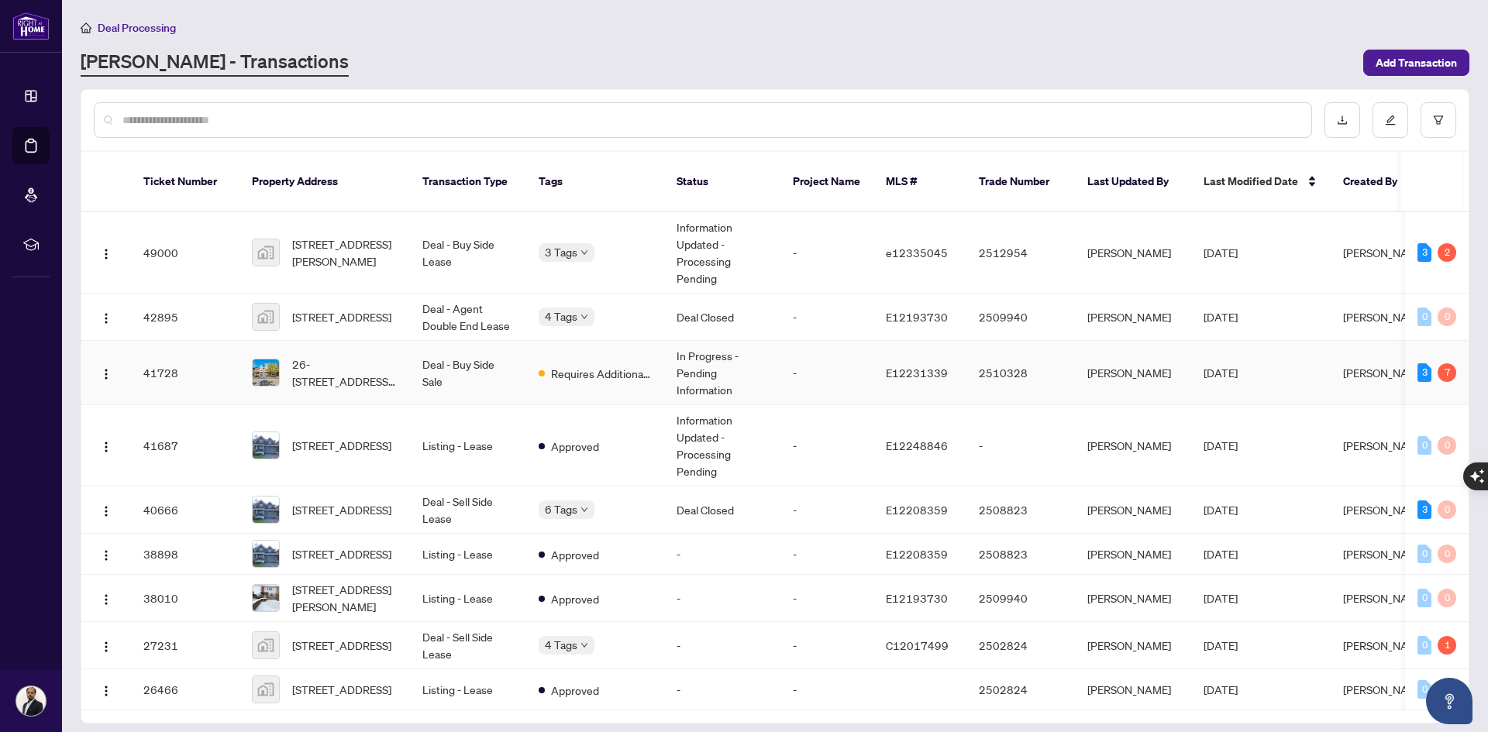
click at [495, 359] on td "Deal - Buy Side Sale" at bounding box center [468, 373] width 116 height 64
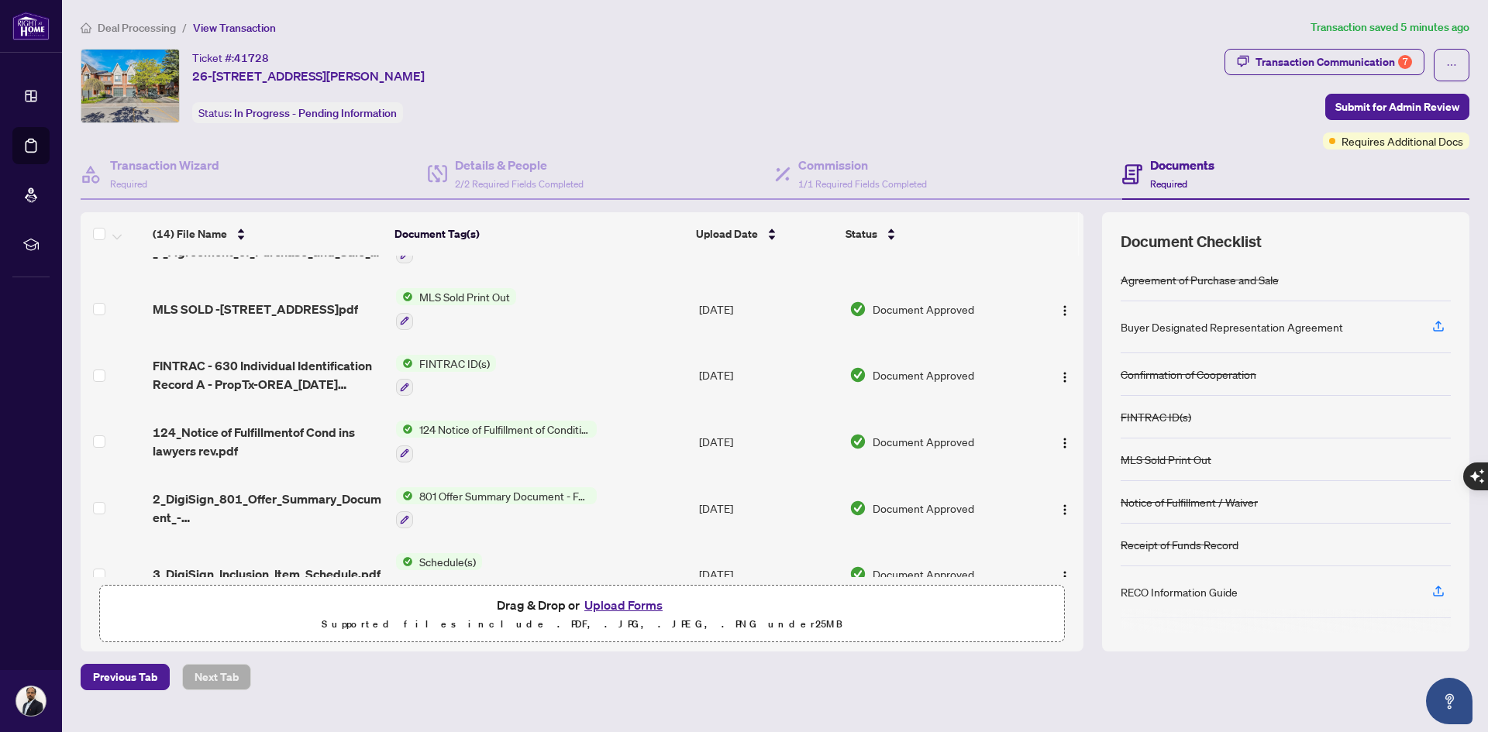
scroll to position [465, 0]
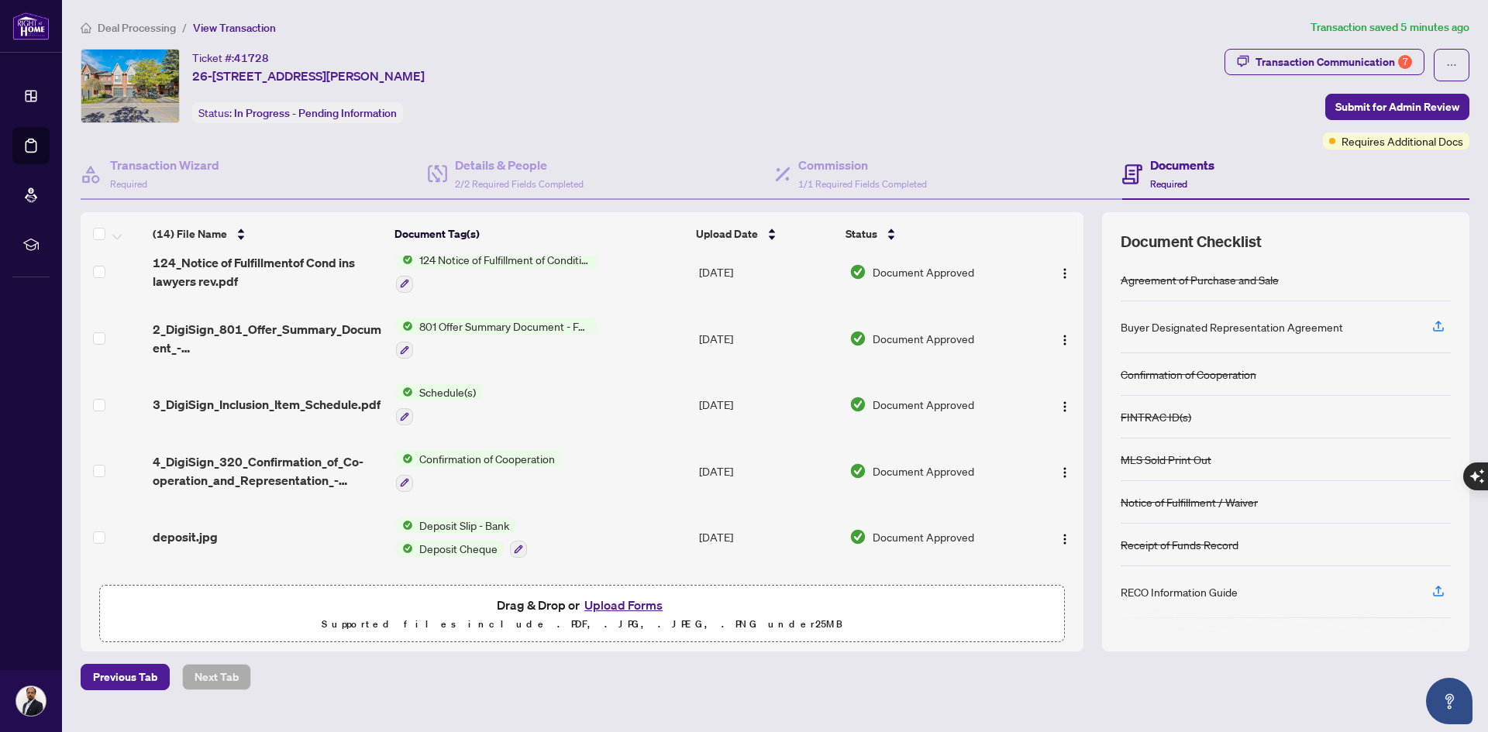
click at [587, 603] on button "Upload Forms" at bounding box center [624, 605] width 88 height 20
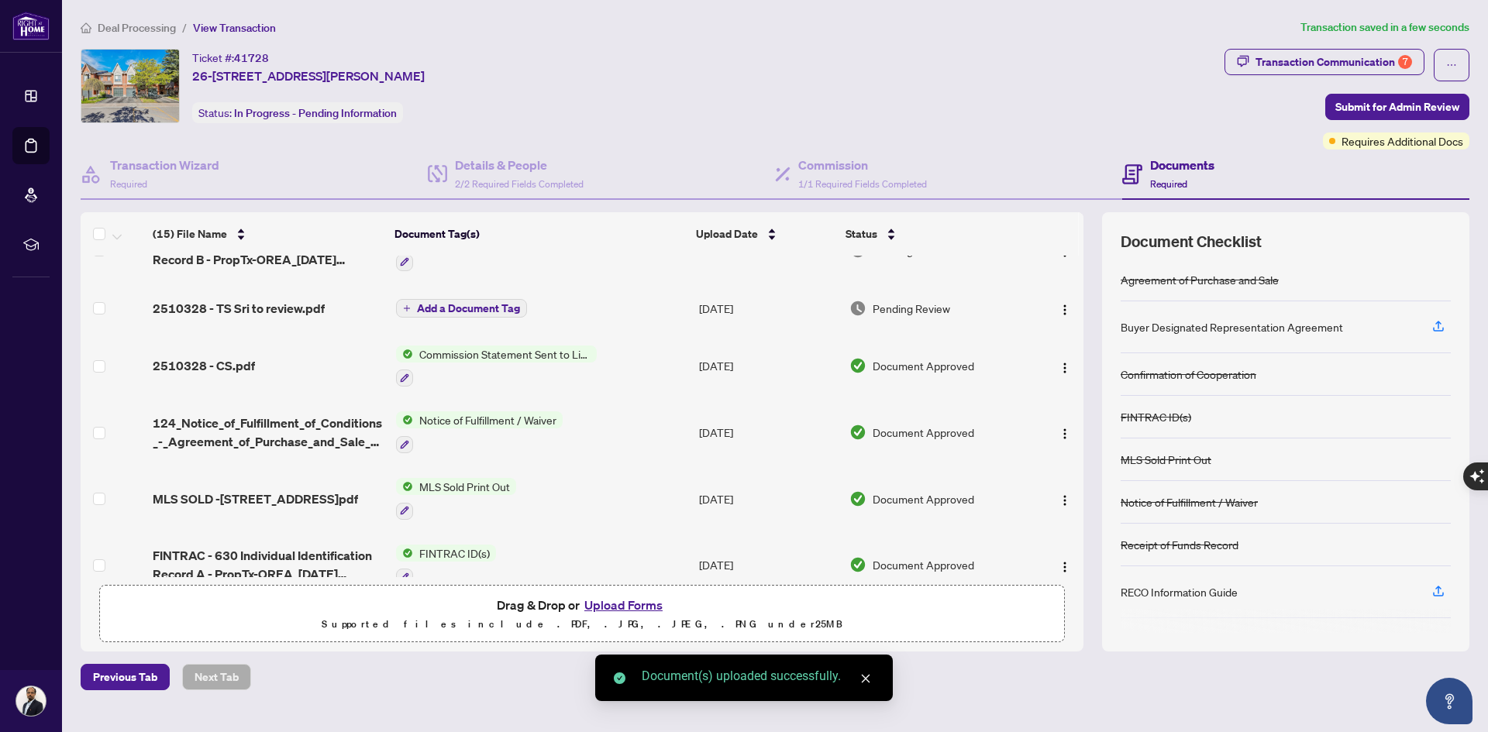
scroll to position [0, 0]
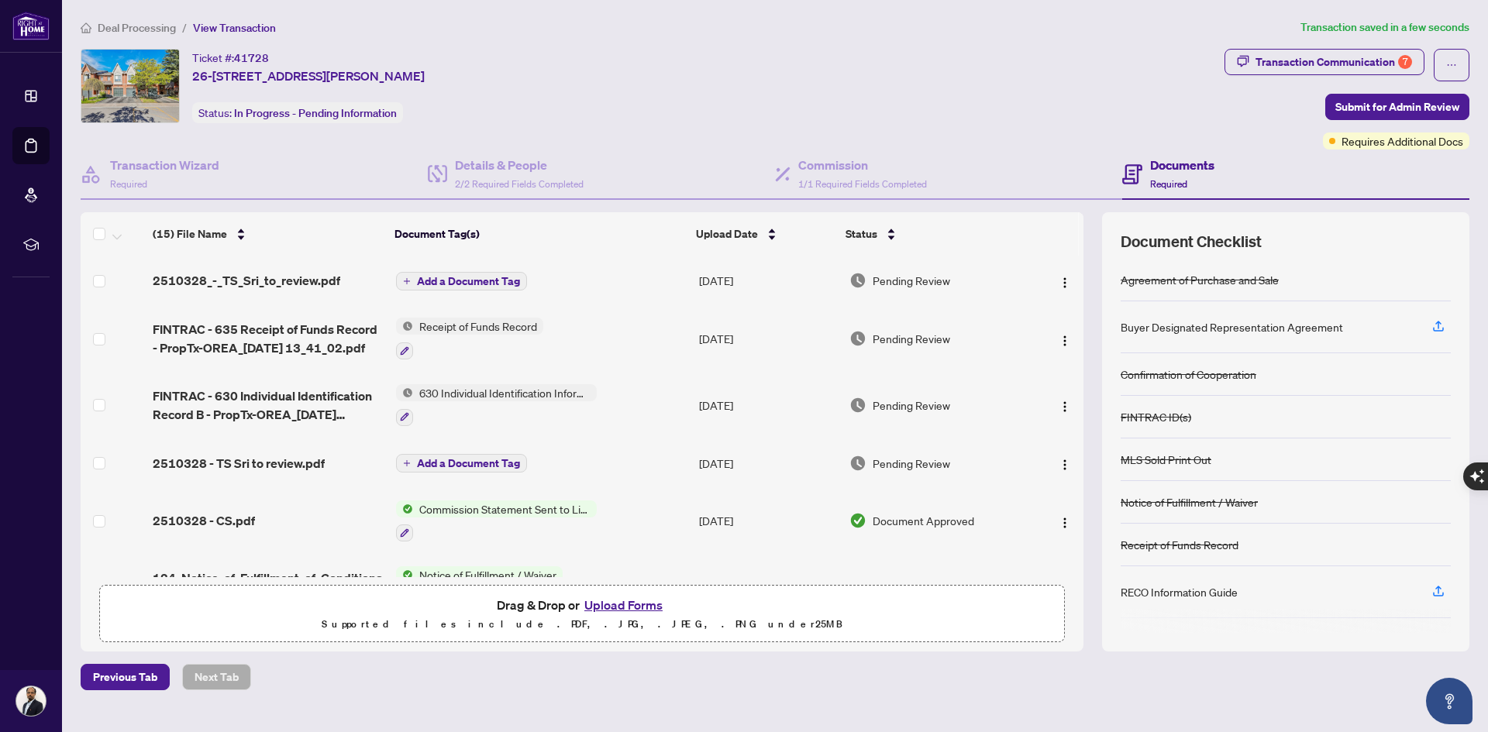
click at [457, 278] on span "Add a Document Tag" at bounding box center [468, 281] width 103 height 11
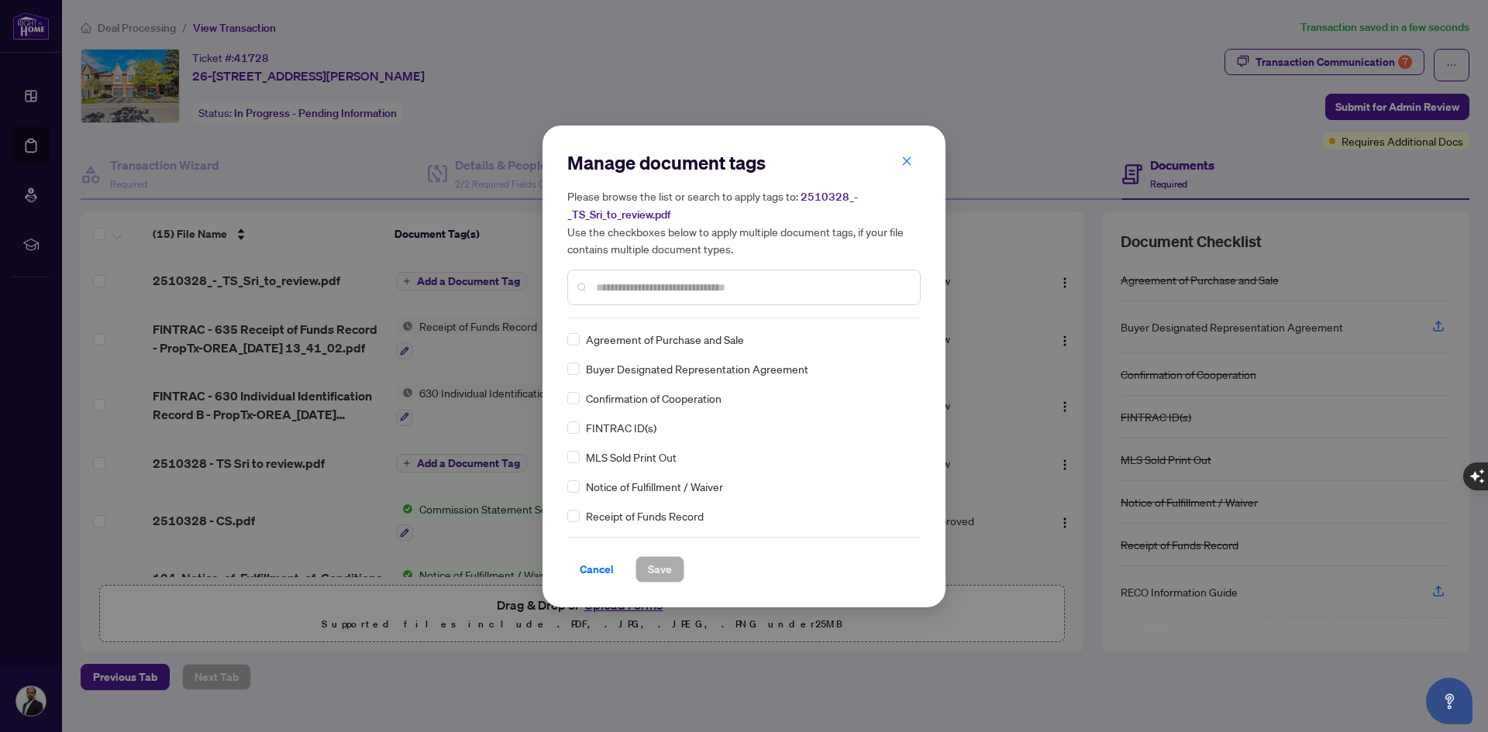
click at [639, 291] on input "text" at bounding box center [752, 287] width 312 height 17
click at [636, 291] on input "****" at bounding box center [746, 287] width 301 height 17
type input "*"
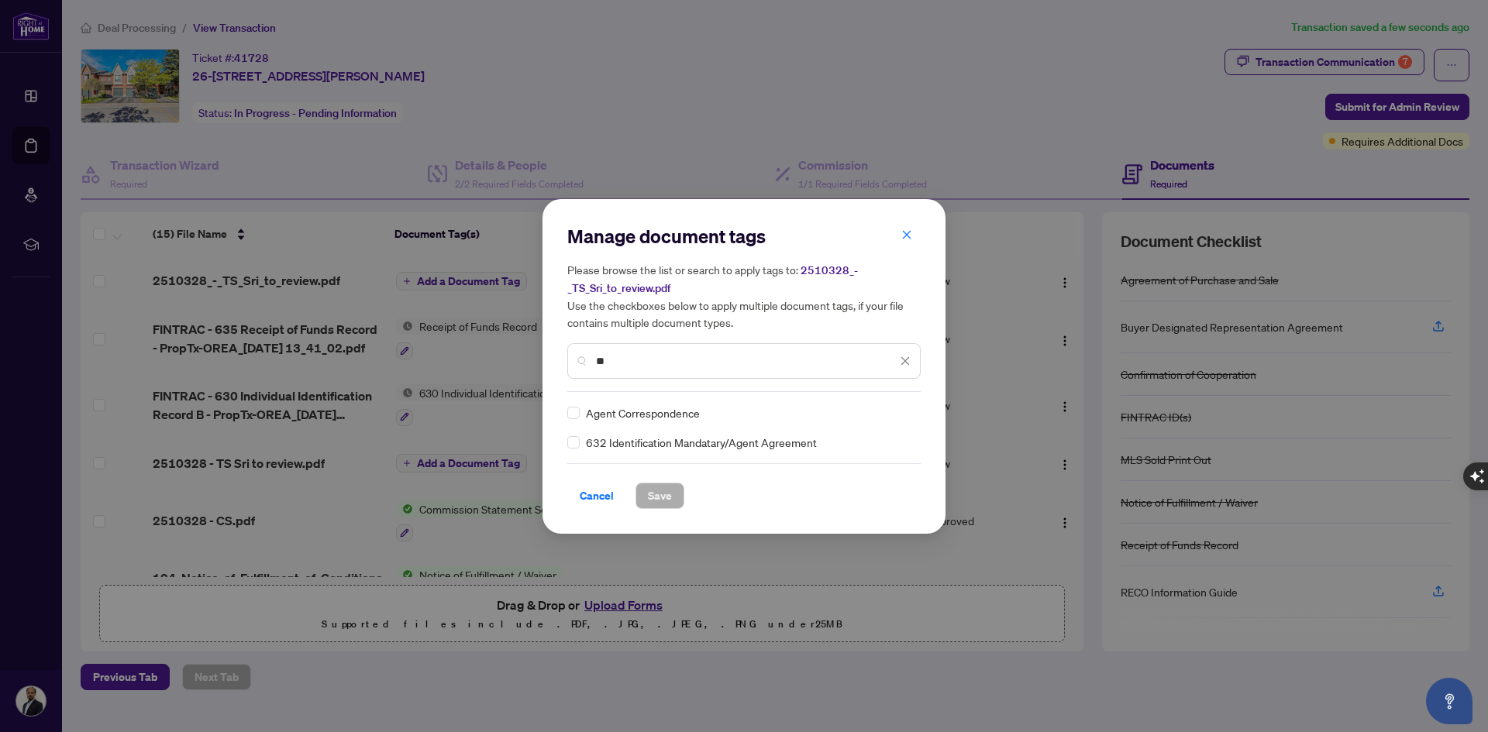
type input "*"
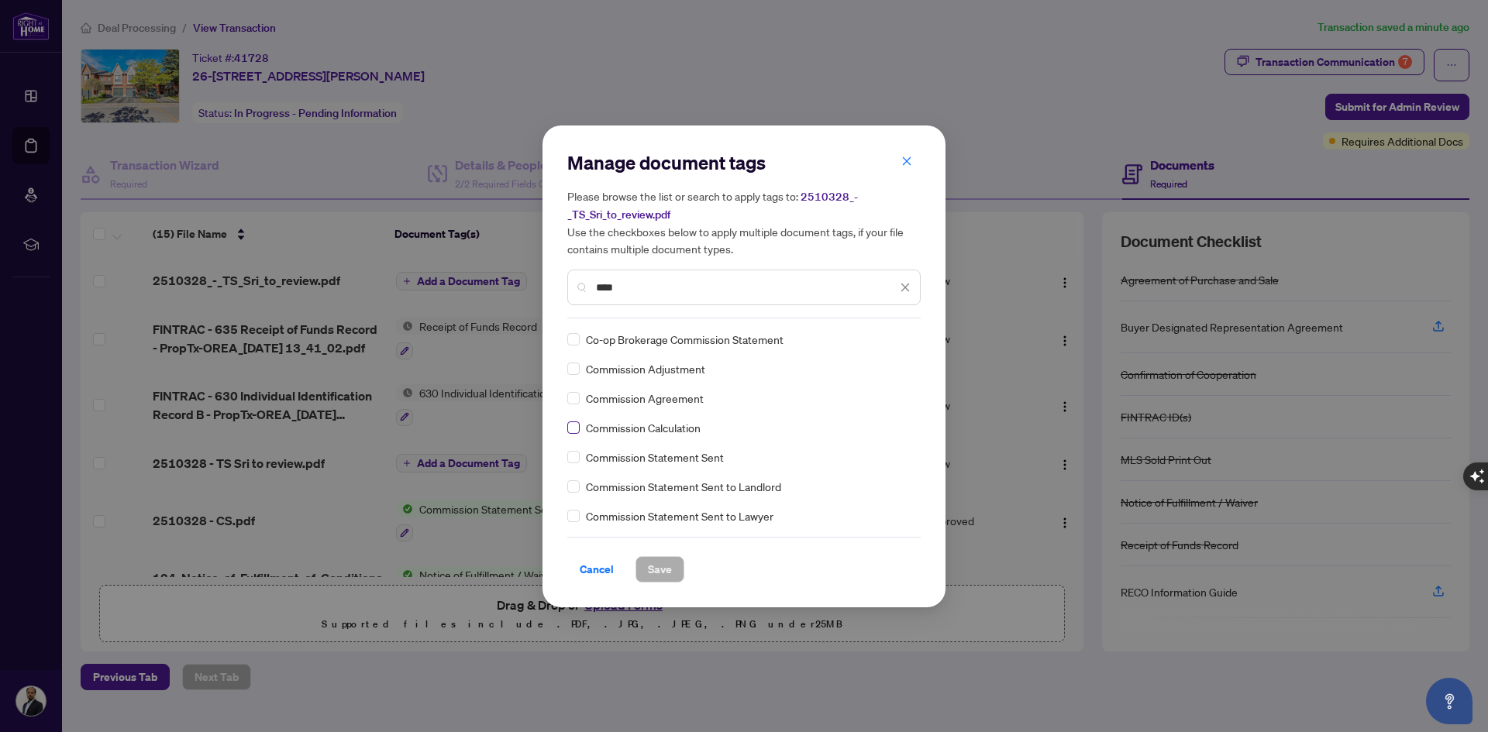
type input "****"
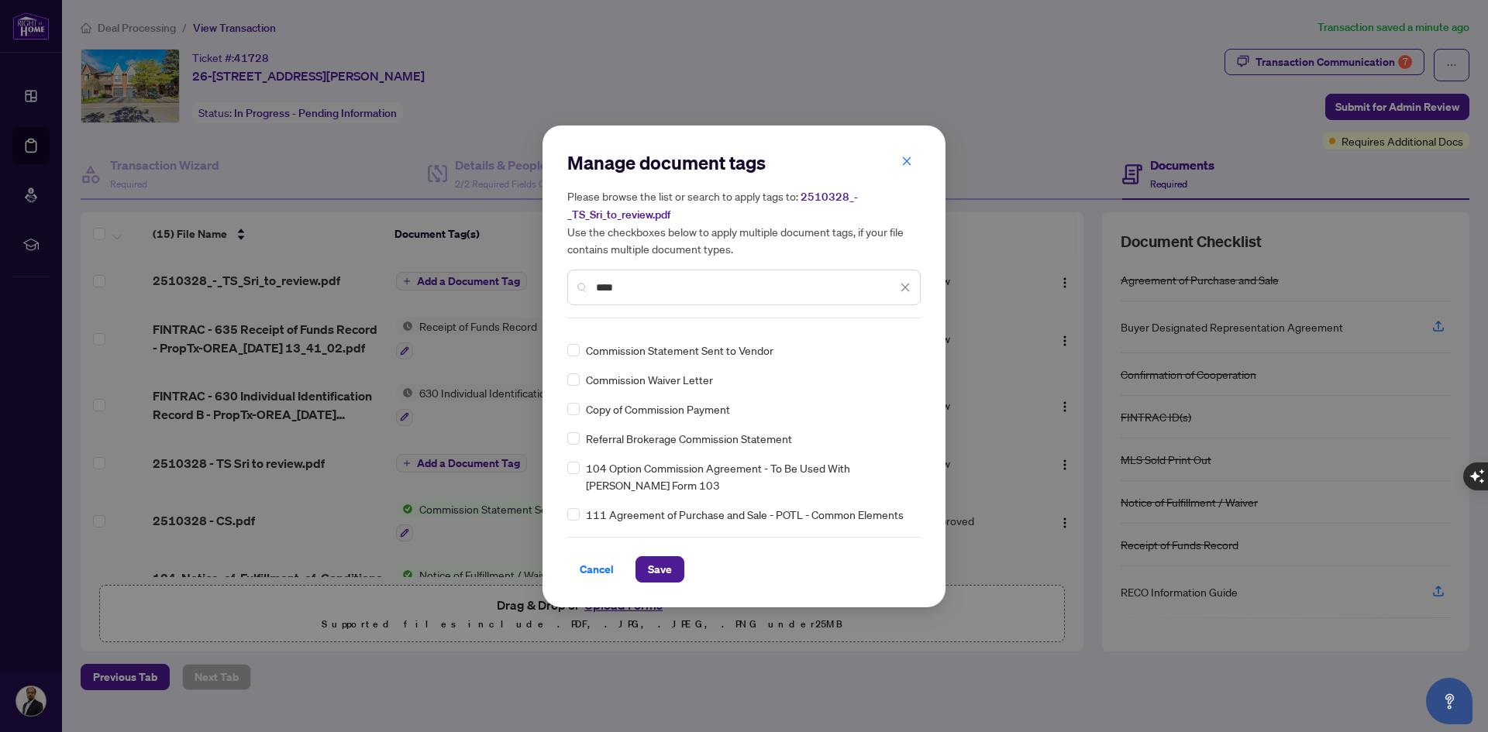
scroll to position [310, 0]
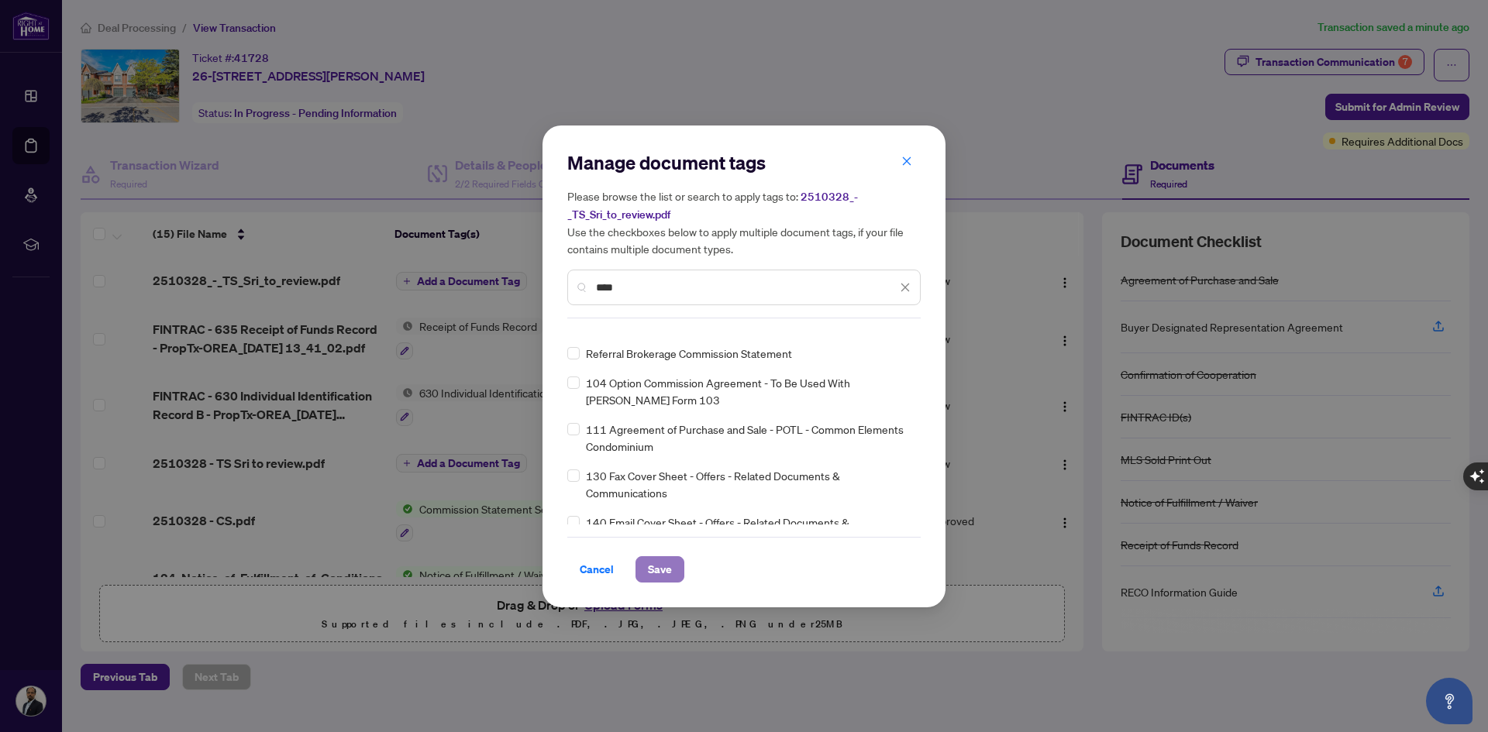
click at [664, 566] on span "Save" at bounding box center [660, 569] width 24 height 25
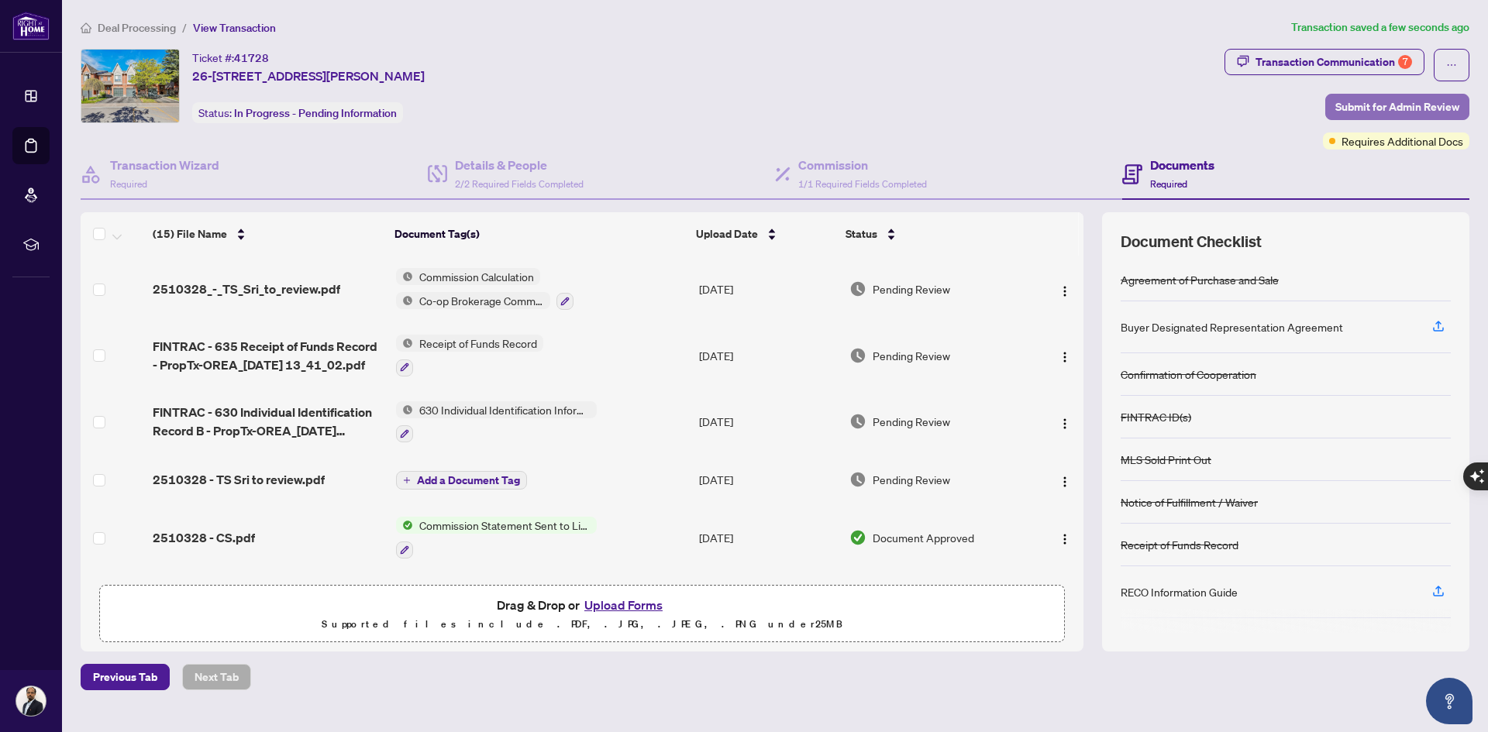
click at [1397, 103] on span "Submit for Admin Review" at bounding box center [1397, 107] width 124 height 25
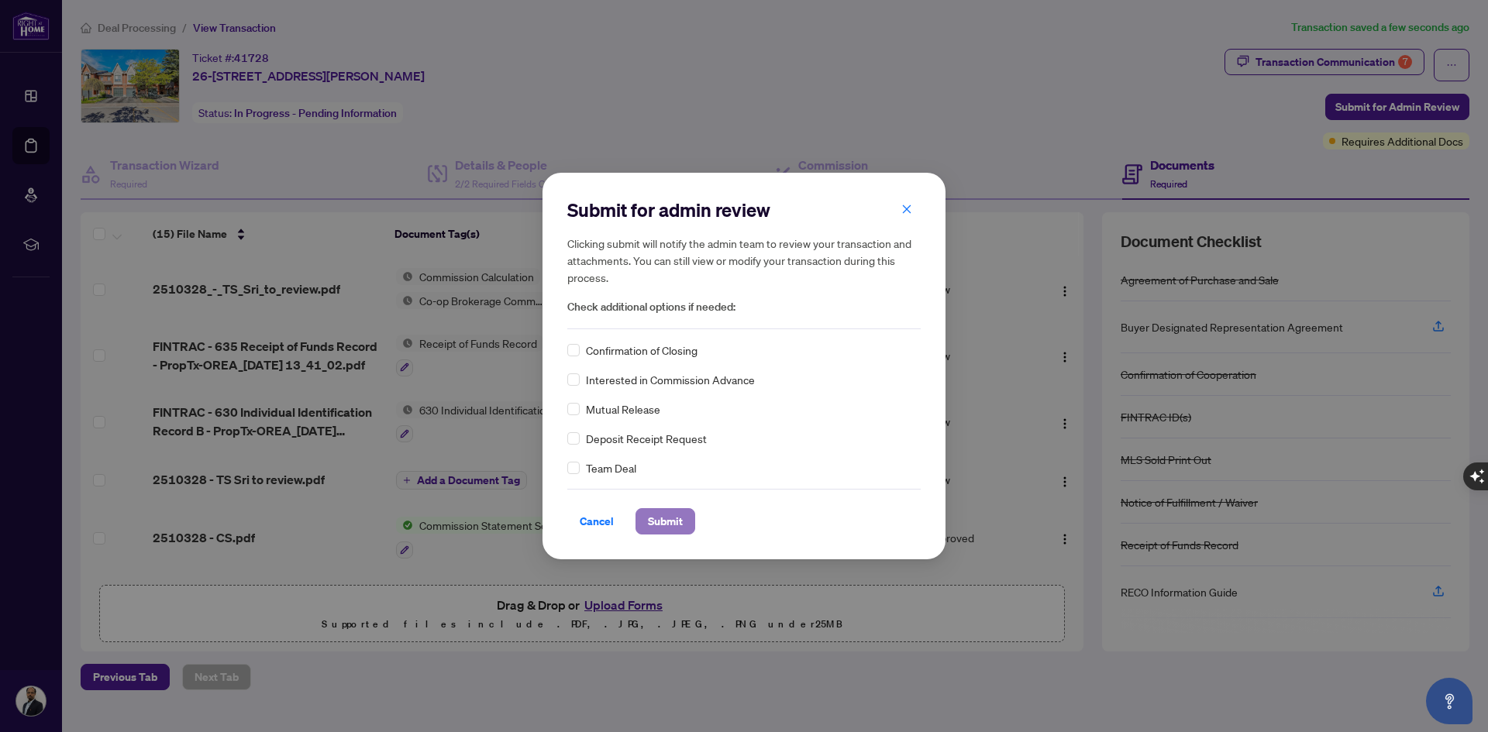
click at [674, 516] on span "Submit" at bounding box center [665, 521] width 35 height 25
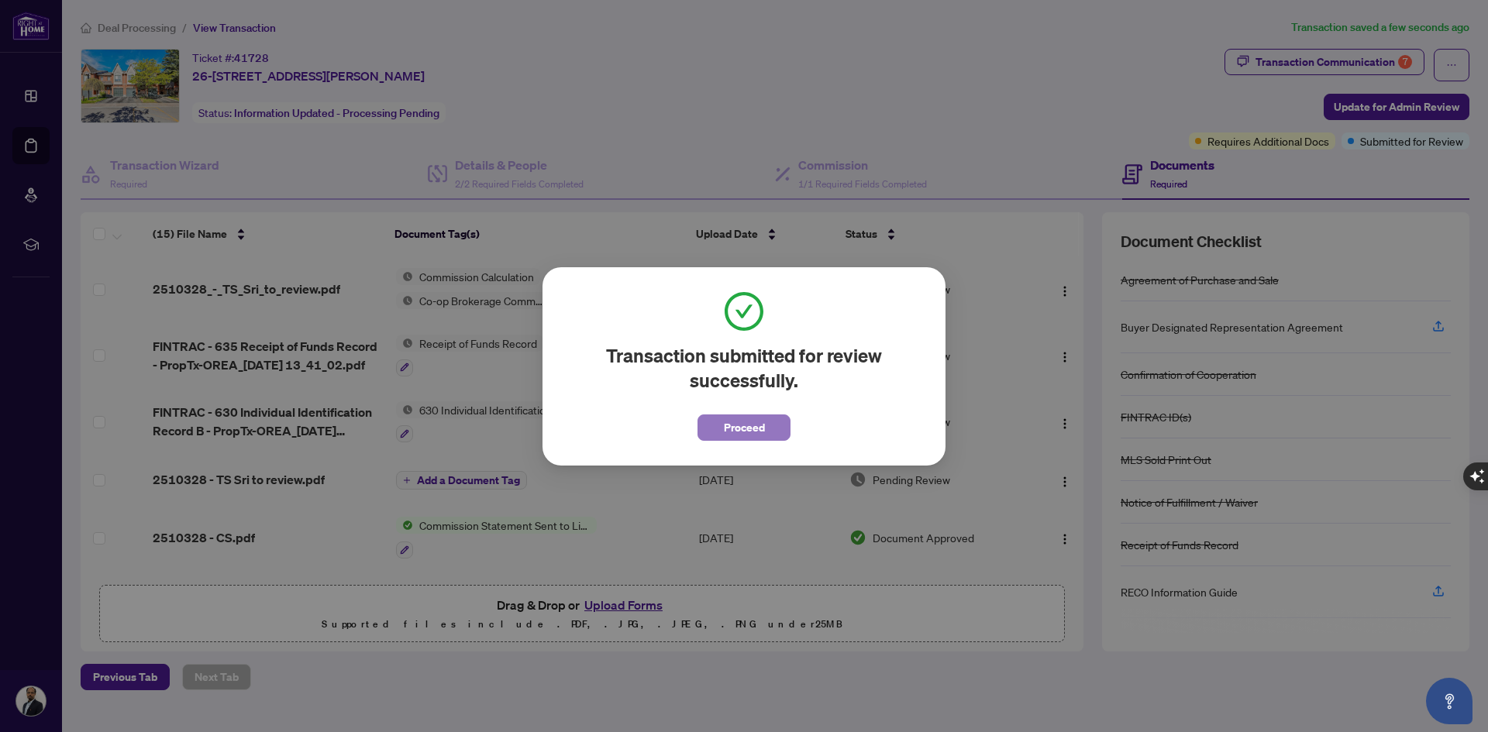
click at [732, 432] on span "Proceed" at bounding box center [744, 427] width 41 height 25
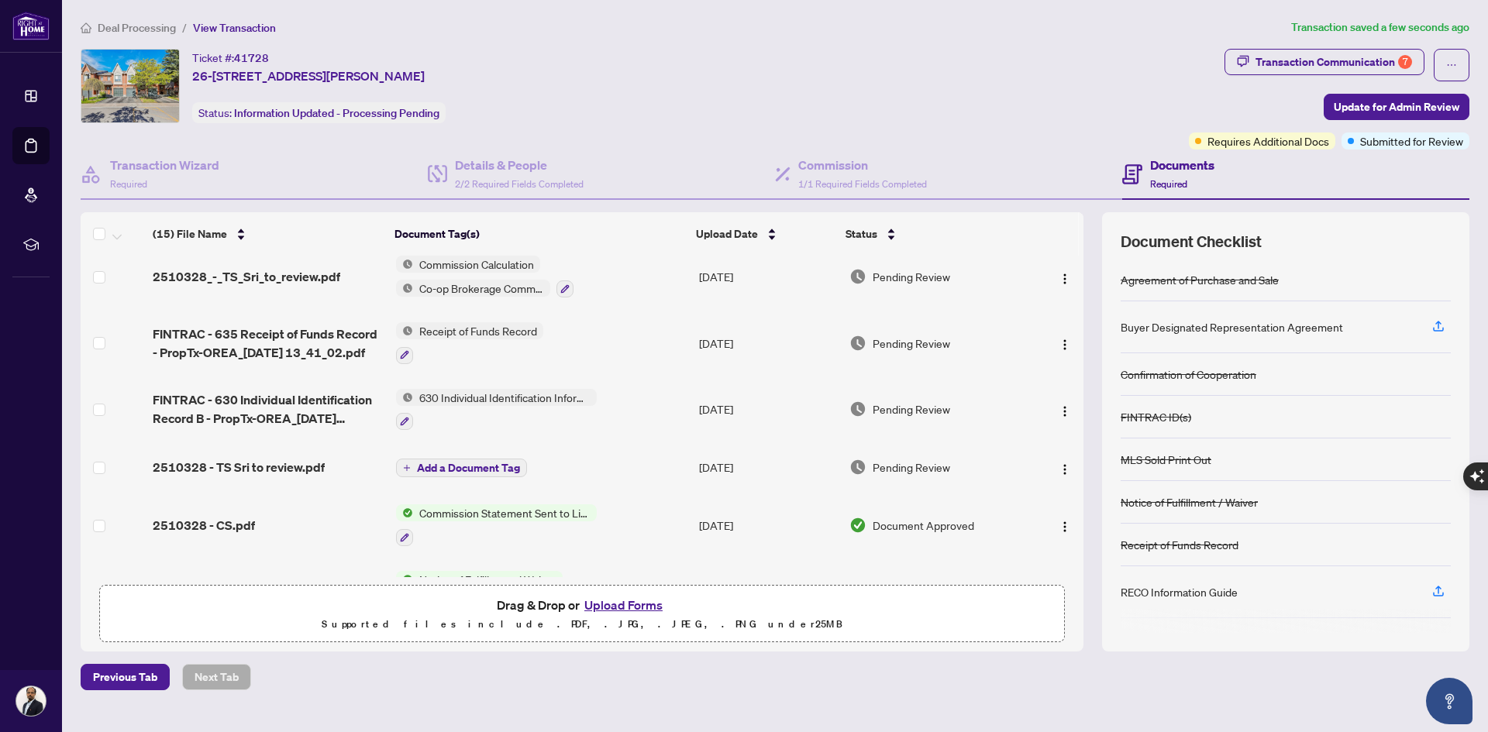
scroll to position [0, 0]
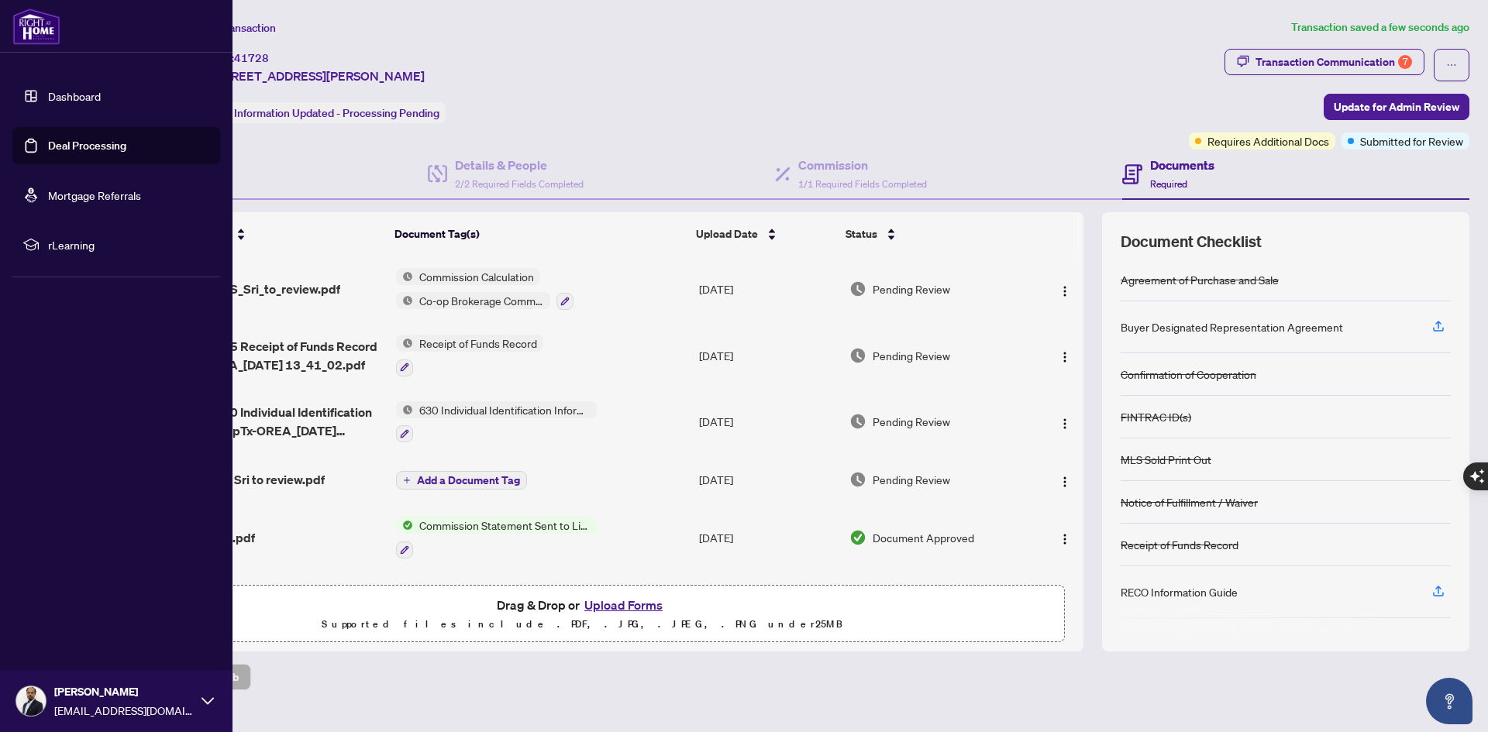
click at [204, 701] on icon at bounding box center [208, 701] width 12 height 12
click at [77, 609] on span "Logout" at bounding box center [62, 609] width 35 height 25
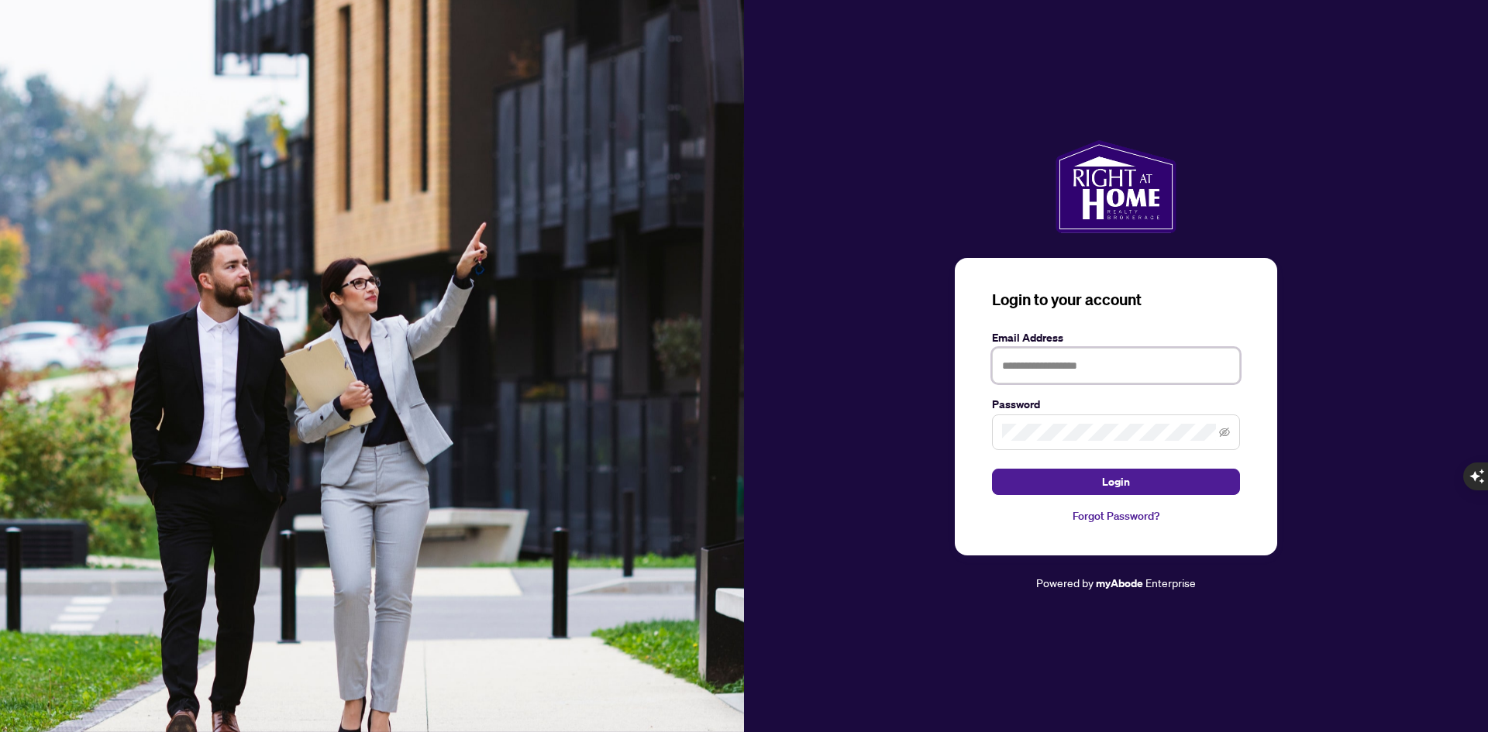
type input "**********"
click at [1312, 273] on div "**********" at bounding box center [1116, 366] width 744 height 452
click at [1228, 429] on icon "eye-invisible" at bounding box center [1224, 432] width 11 height 11
click at [1232, 437] on span at bounding box center [1116, 433] width 248 height 36
click at [1229, 434] on icon "eye" at bounding box center [1224, 433] width 11 height 8
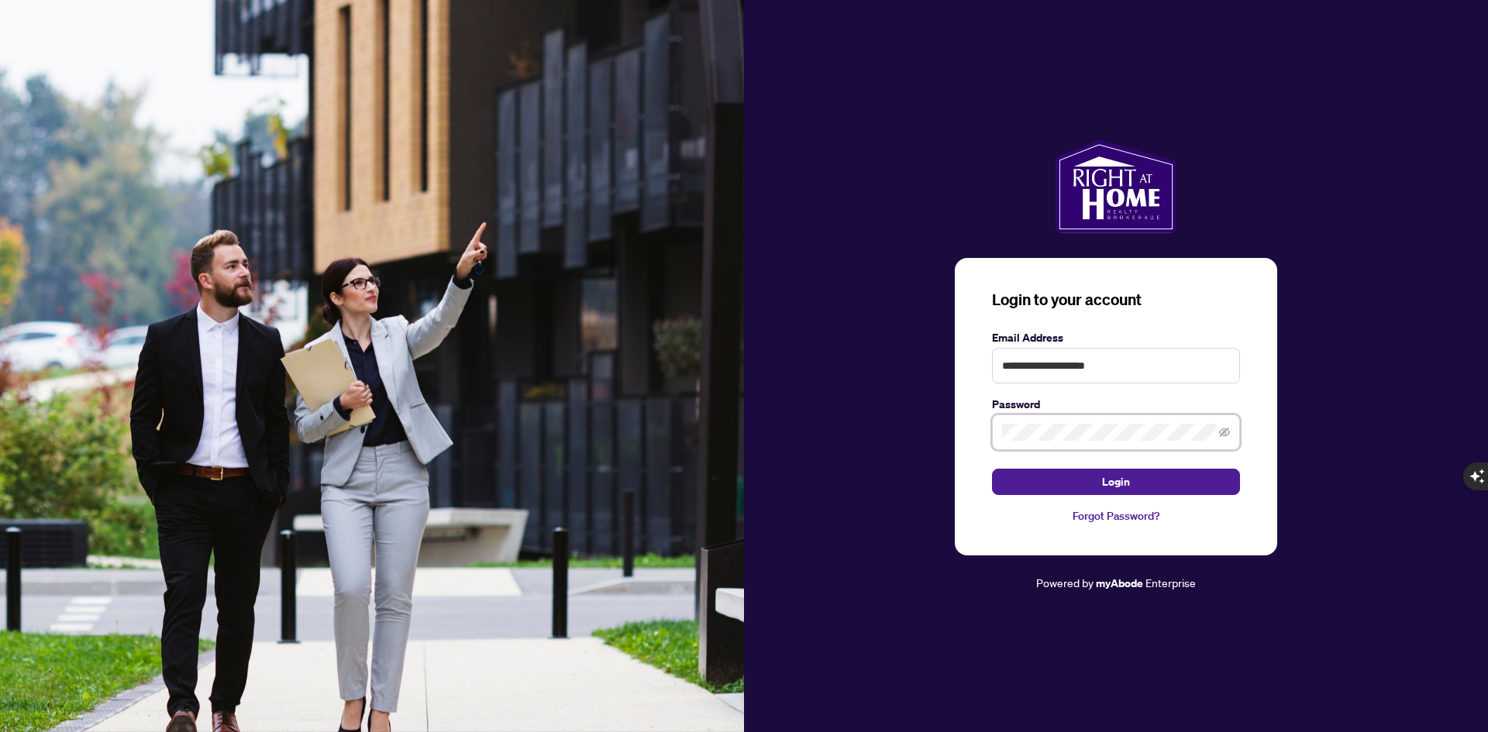
type textarea "***"
click at [944, 447] on div "**********" at bounding box center [1116, 366] width 744 height 452
